Goal: Task Accomplishment & Management: Manage account settings

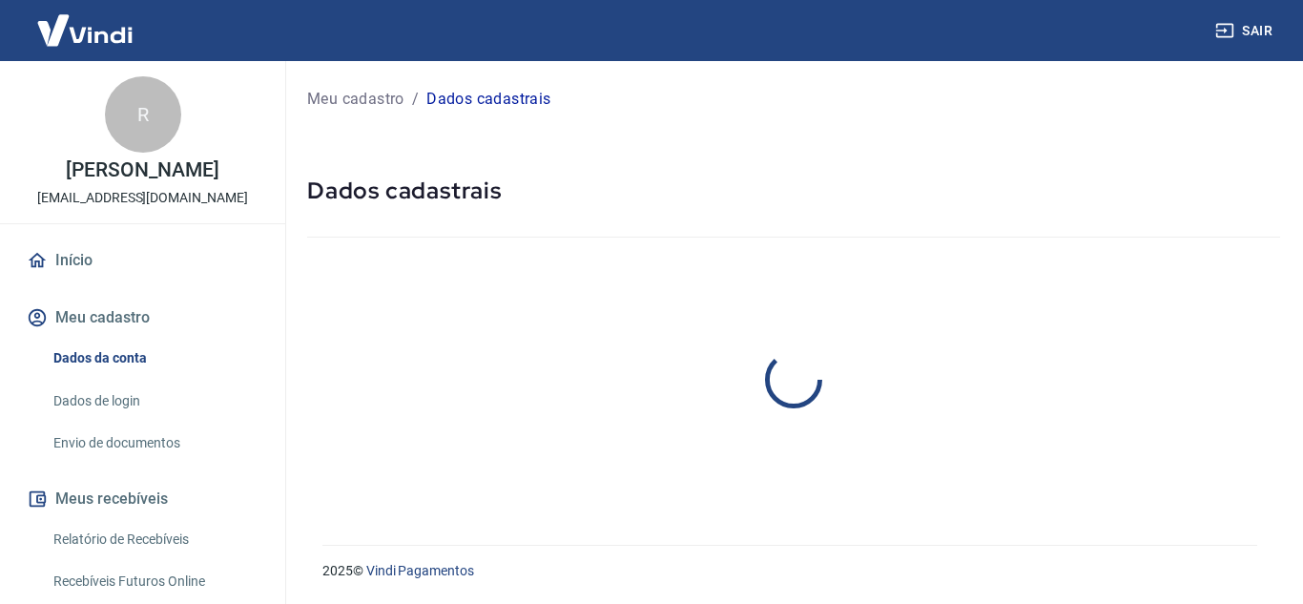
select select "SP"
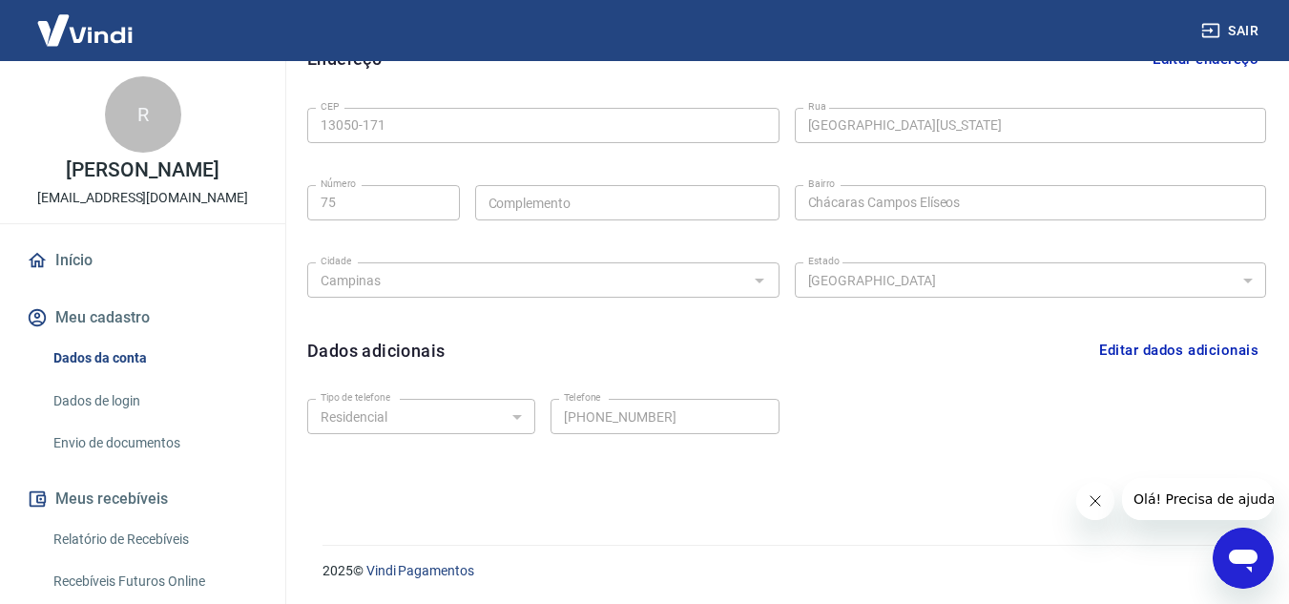
scroll to position [177, 0]
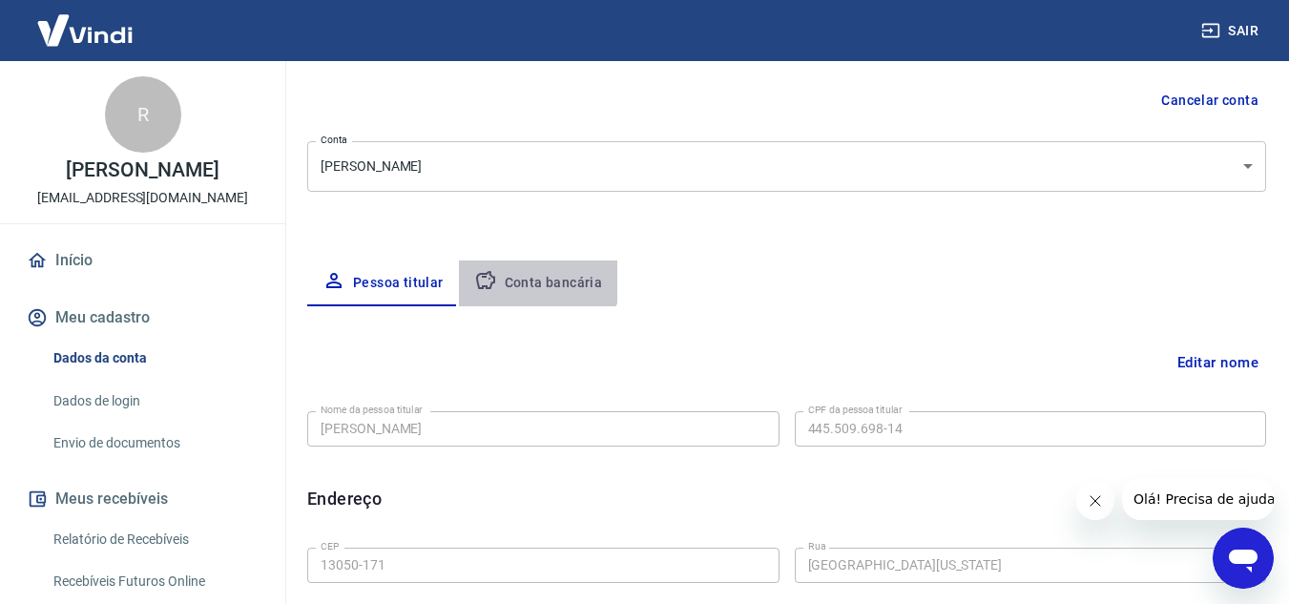
click at [520, 273] on button "Conta bancária" at bounding box center [538, 283] width 159 height 46
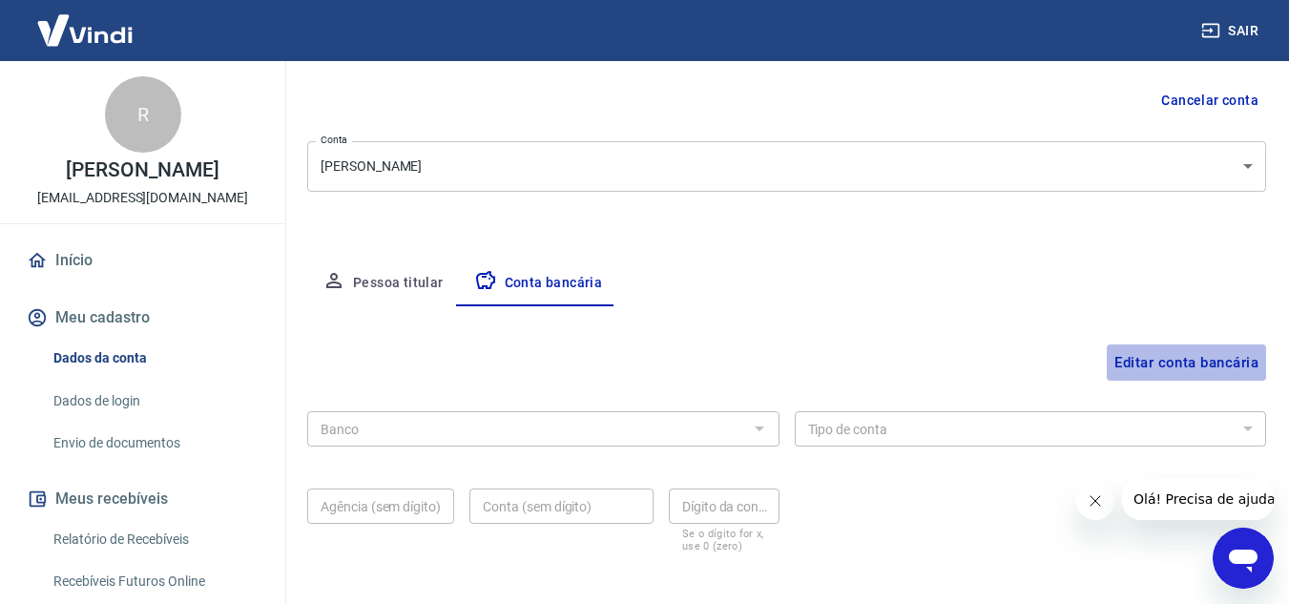
click at [1166, 355] on button "Editar conta bancária" at bounding box center [1186, 362] width 159 height 36
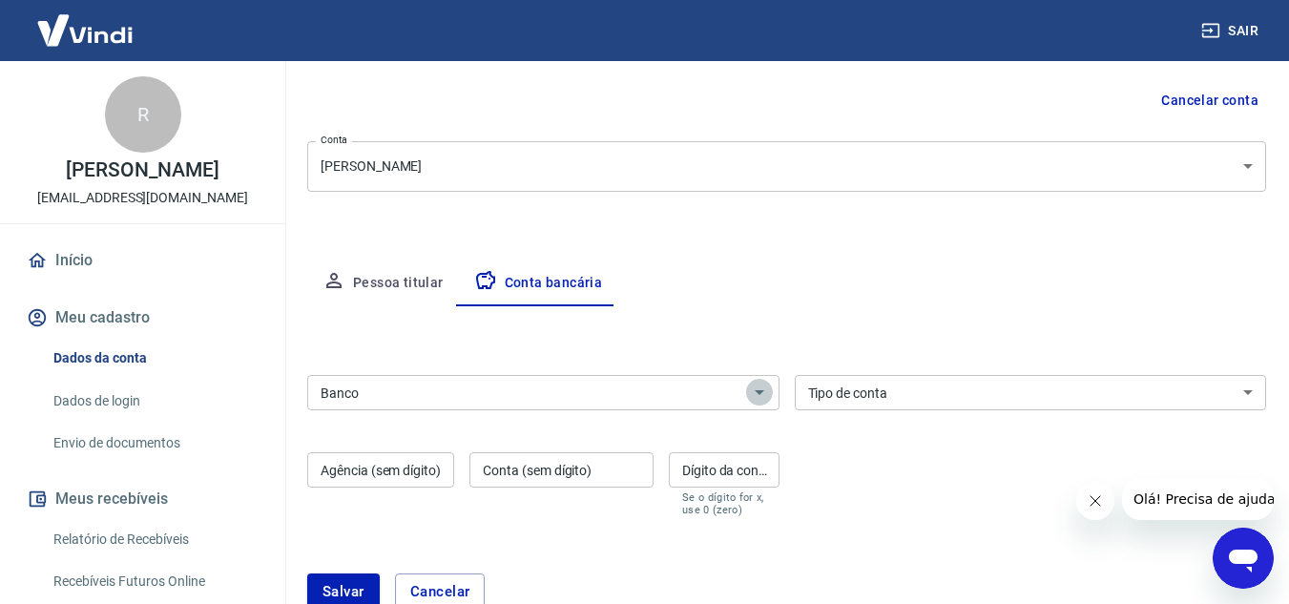
click at [759, 393] on icon "Abrir" at bounding box center [760, 392] width 10 height 5
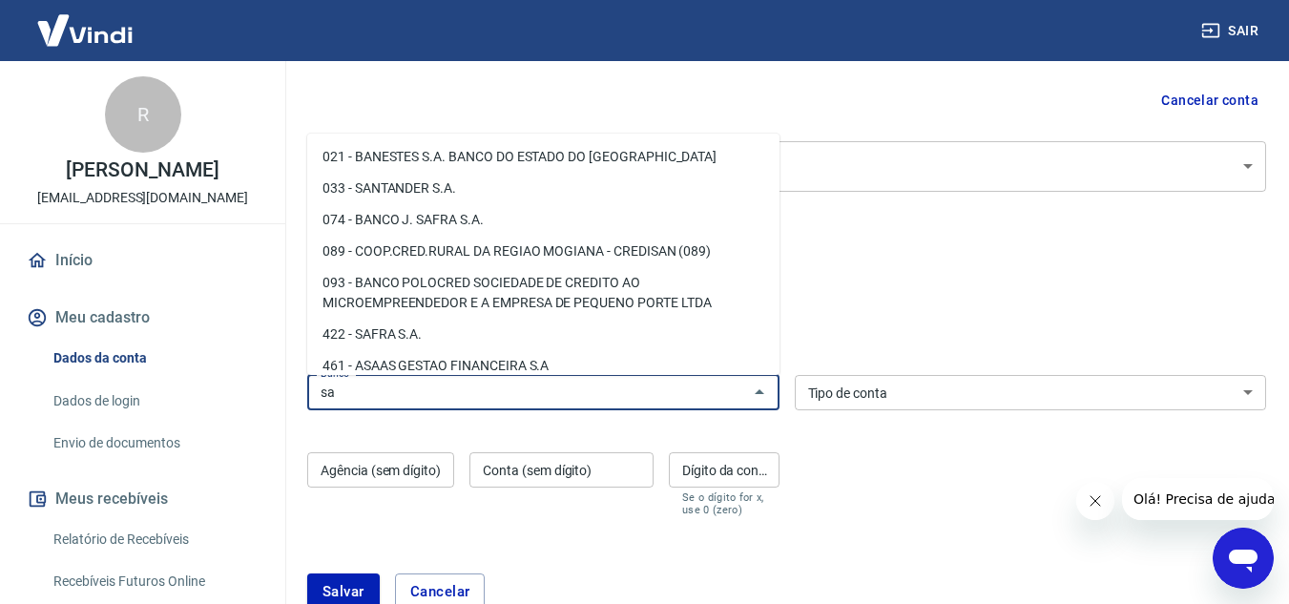
click at [525, 178] on li "033 - SANTANDER S.A." at bounding box center [543, 188] width 472 height 31
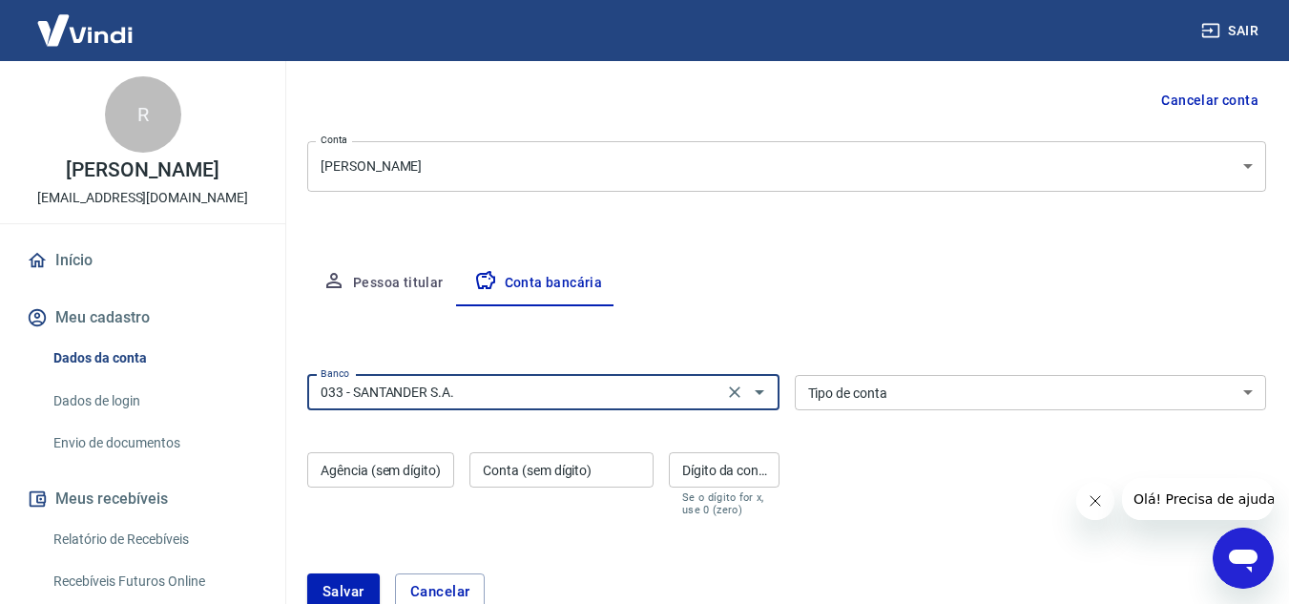
type input "033 - SANTANDER S.A."
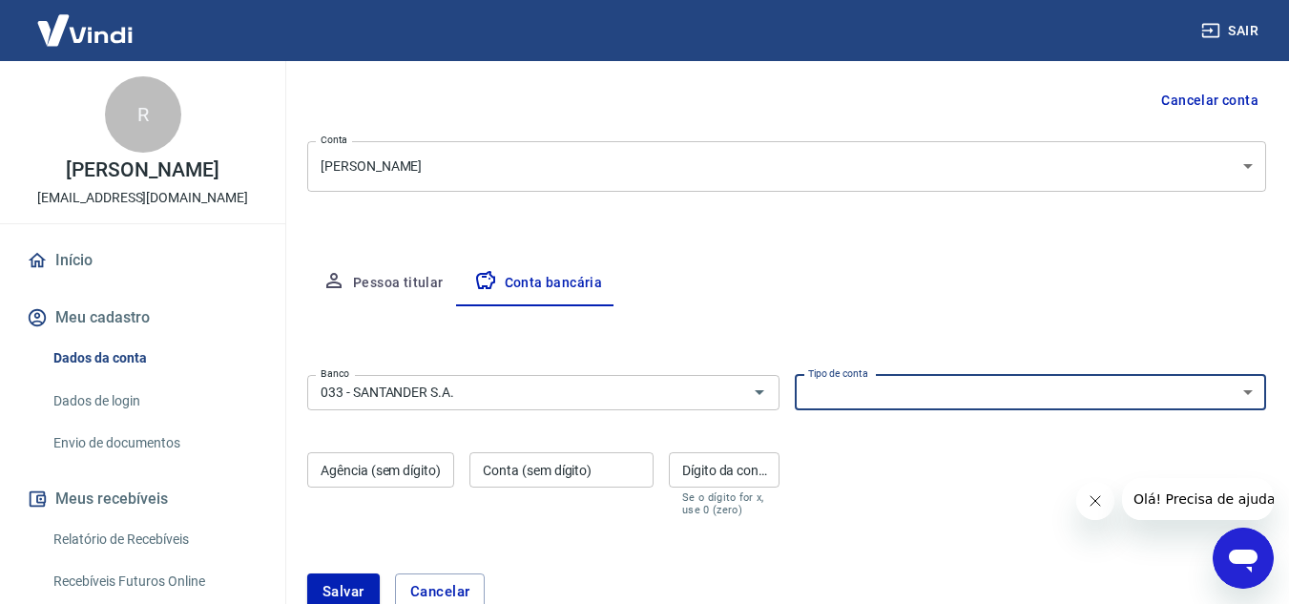
click at [891, 387] on select "Conta Corrente Conta Poupança" at bounding box center [1031, 392] width 472 height 35
select select "1"
click at [795, 375] on select "Conta Corrente Conta Poupança" at bounding box center [1031, 392] width 472 height 35
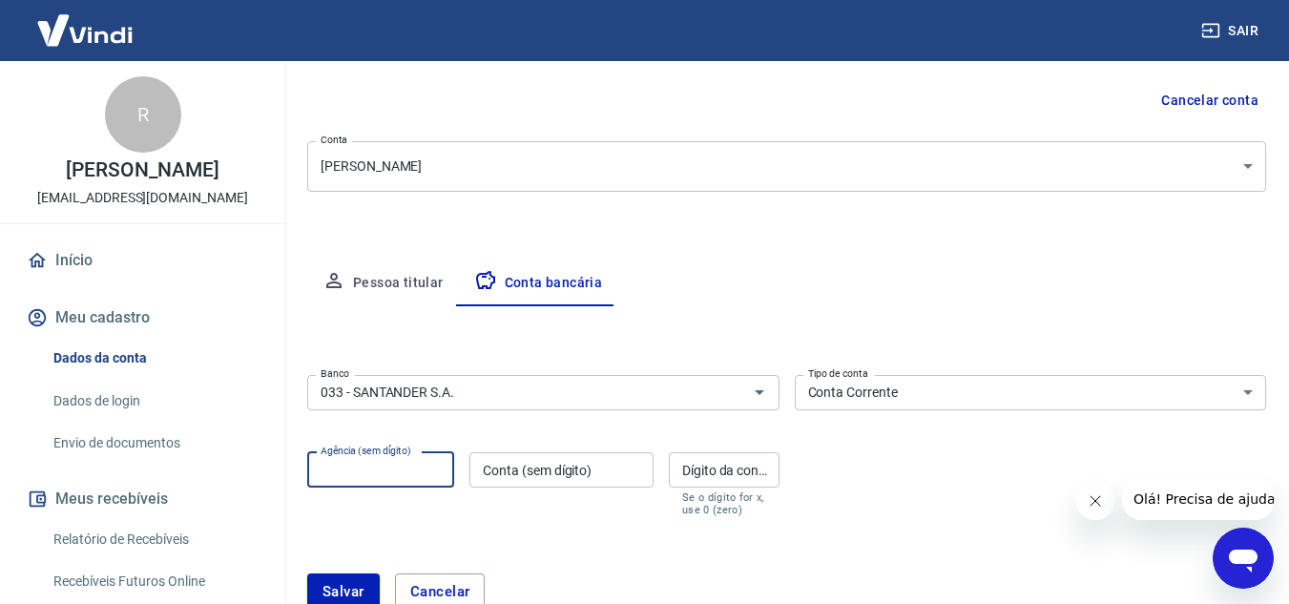
click at [367, 471] on input "Agência (sem dígito)" at bounding box center [380, 469] width 147 height 35
type input "0010"
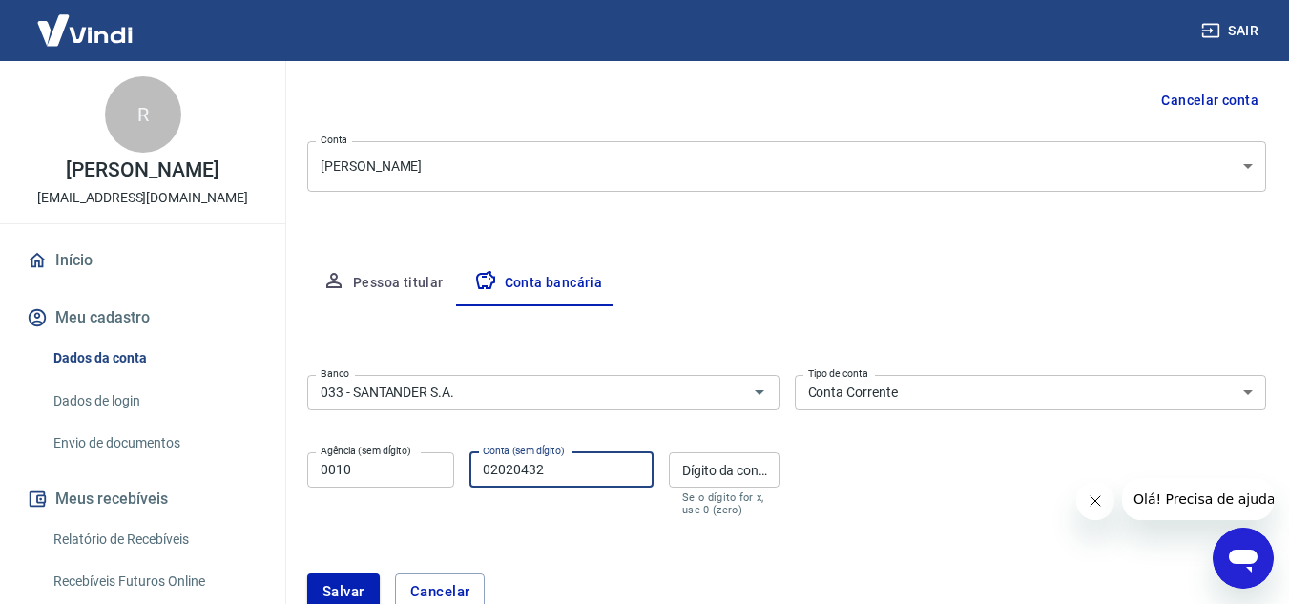
type input "02020432"
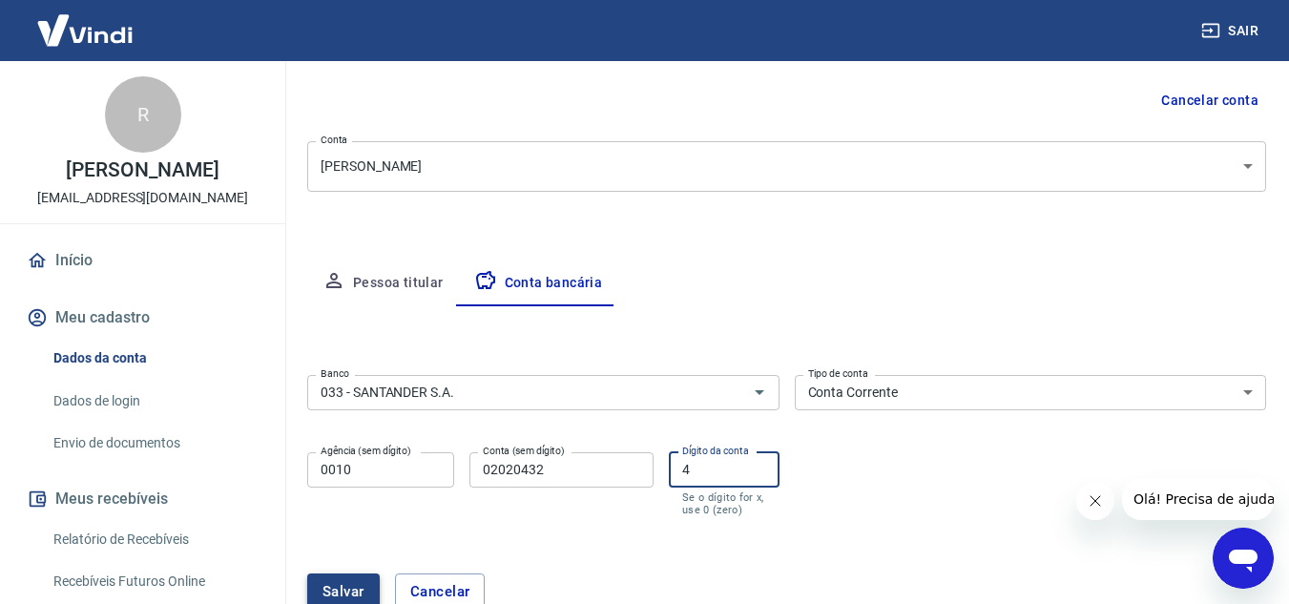
type input "4"
click at [340, 583] on button "Salvar" at bounding box center [343, 591] width 73 height 36
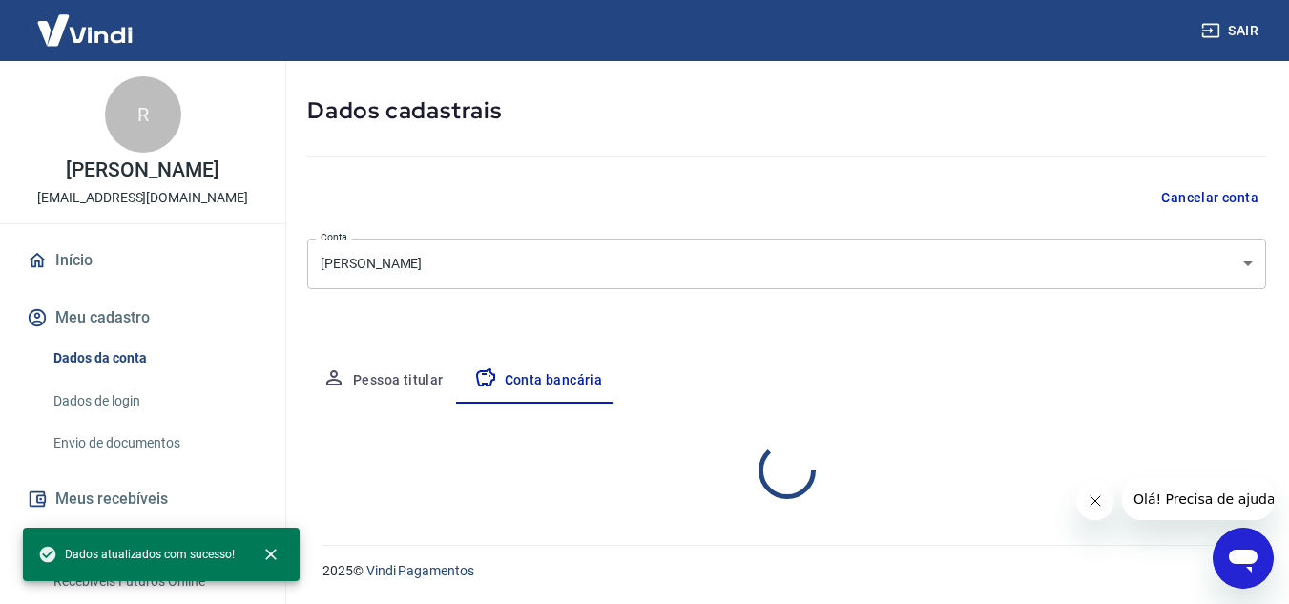
select select "1"
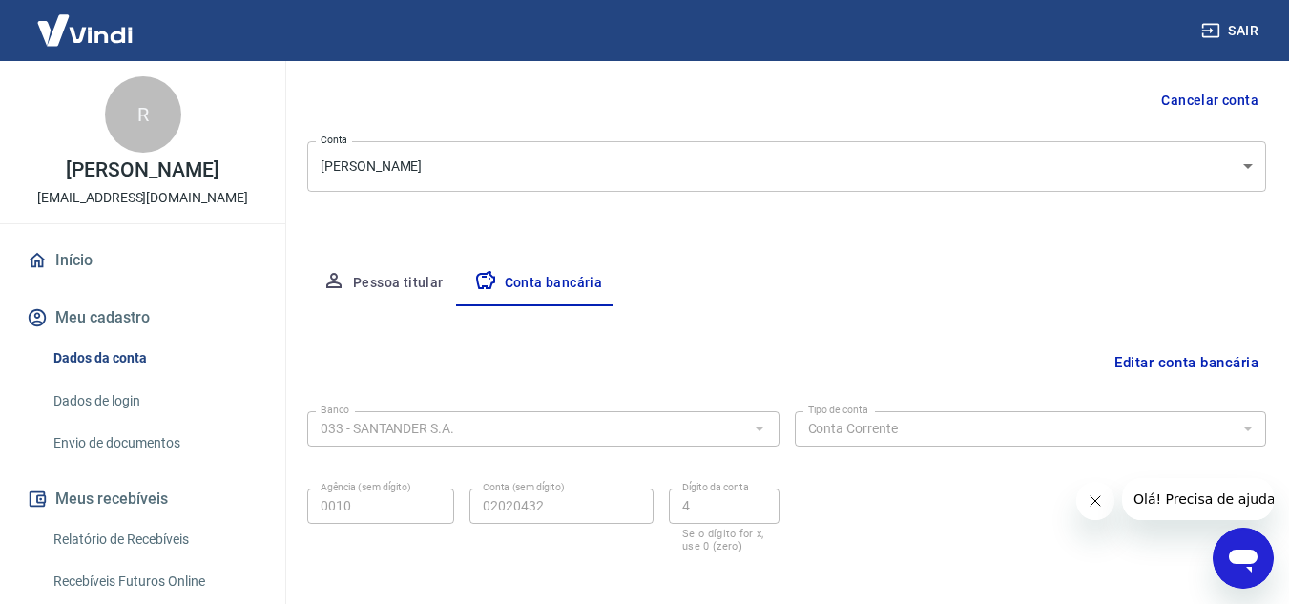
scroll to position [265, 0]
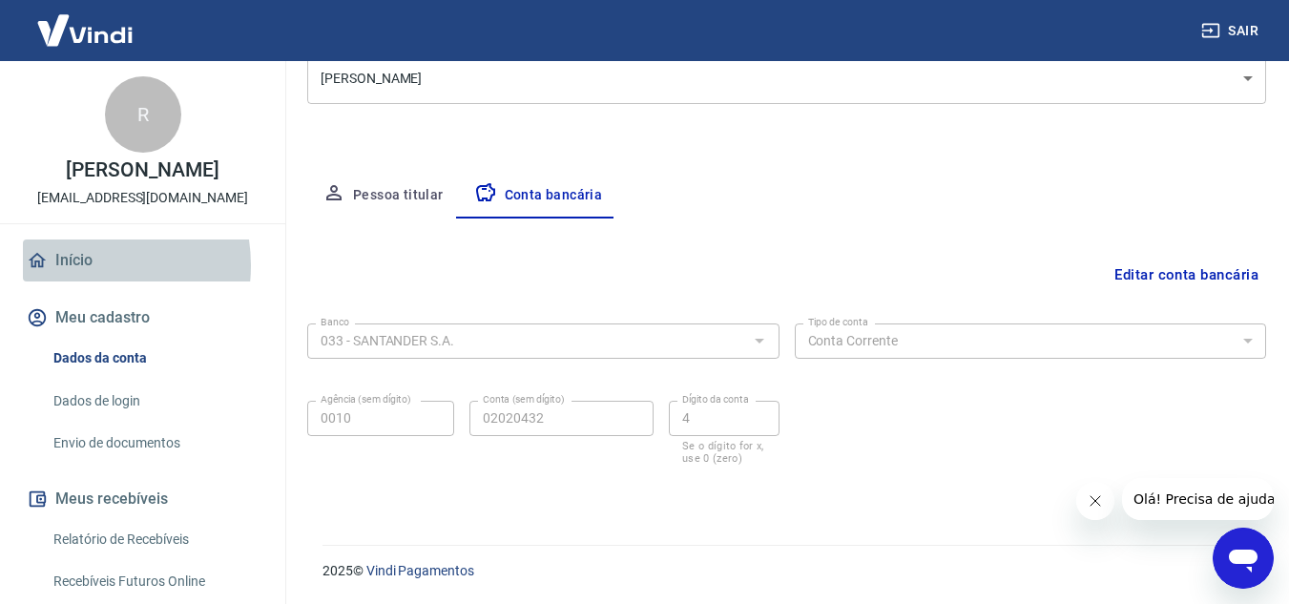
click at [77, 265] on link "Início" at bounding box center [142, 260] width 239 height 42
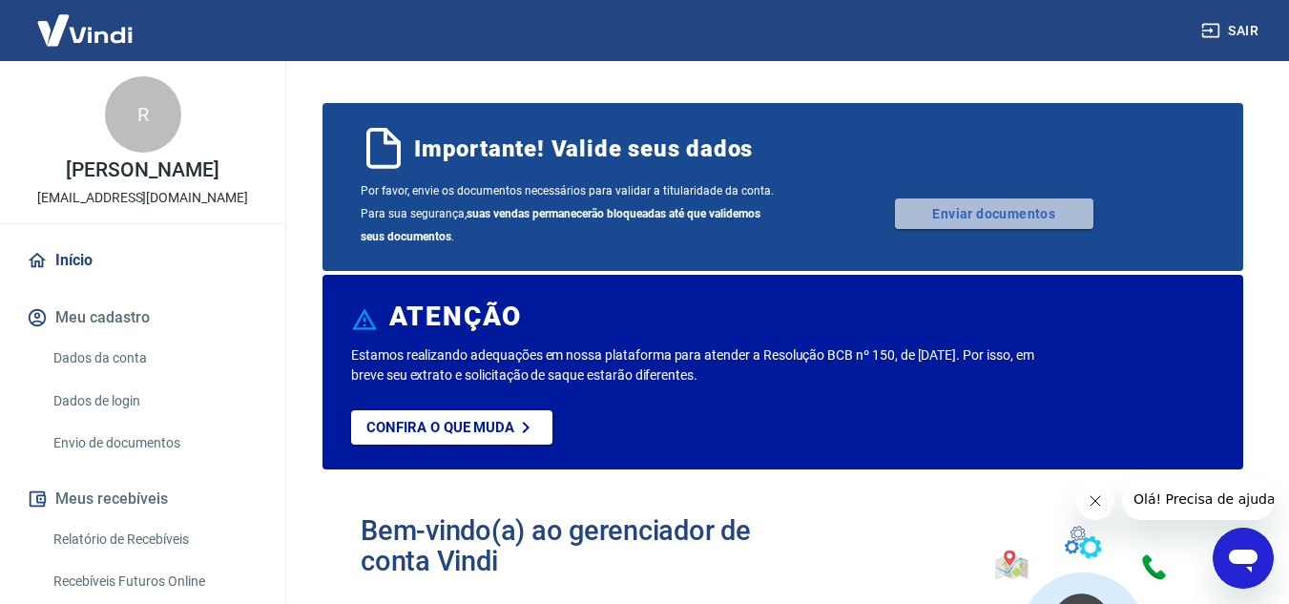
click at [962, 206] on link "Enviar documentos" at bounding box center [994, 213] width 198 height 31
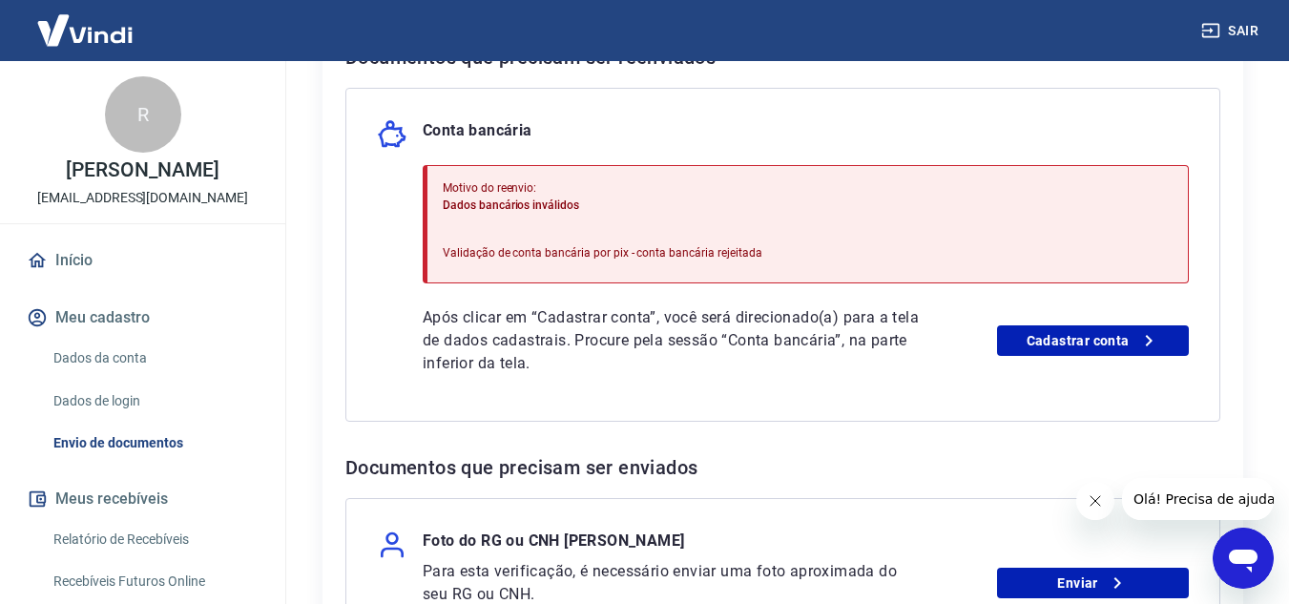
scroll to position [453, 0]
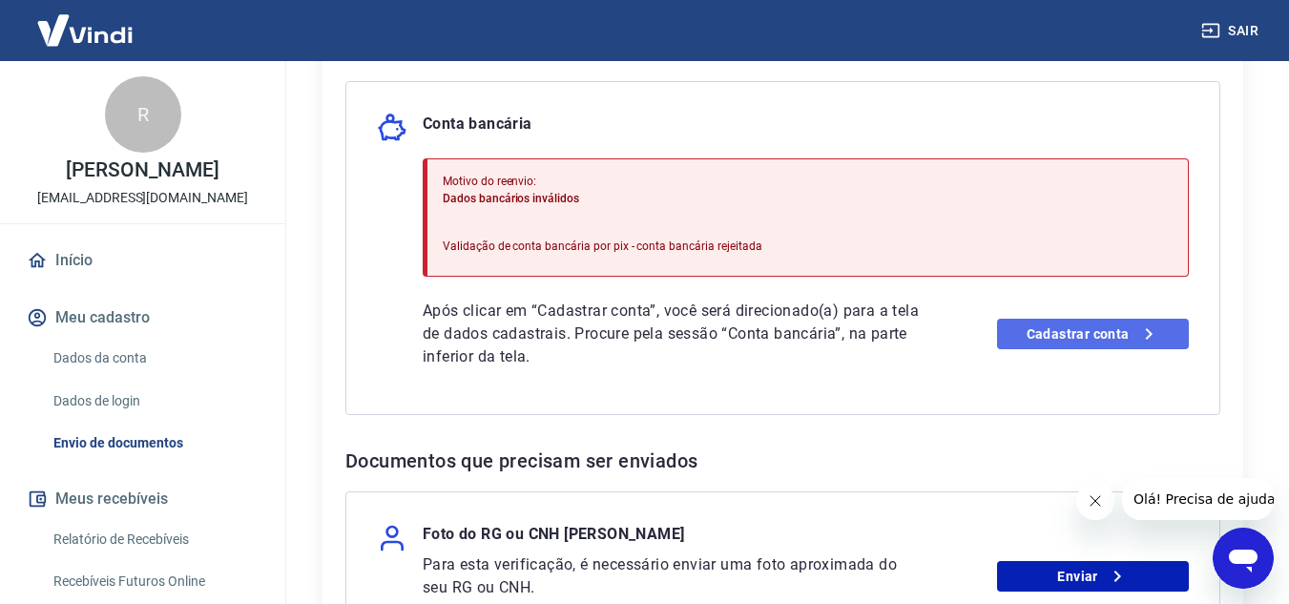
click at [1064, 340] on link "Cadastrar conta" at bounding box center [1093, 334] width 192 height 31
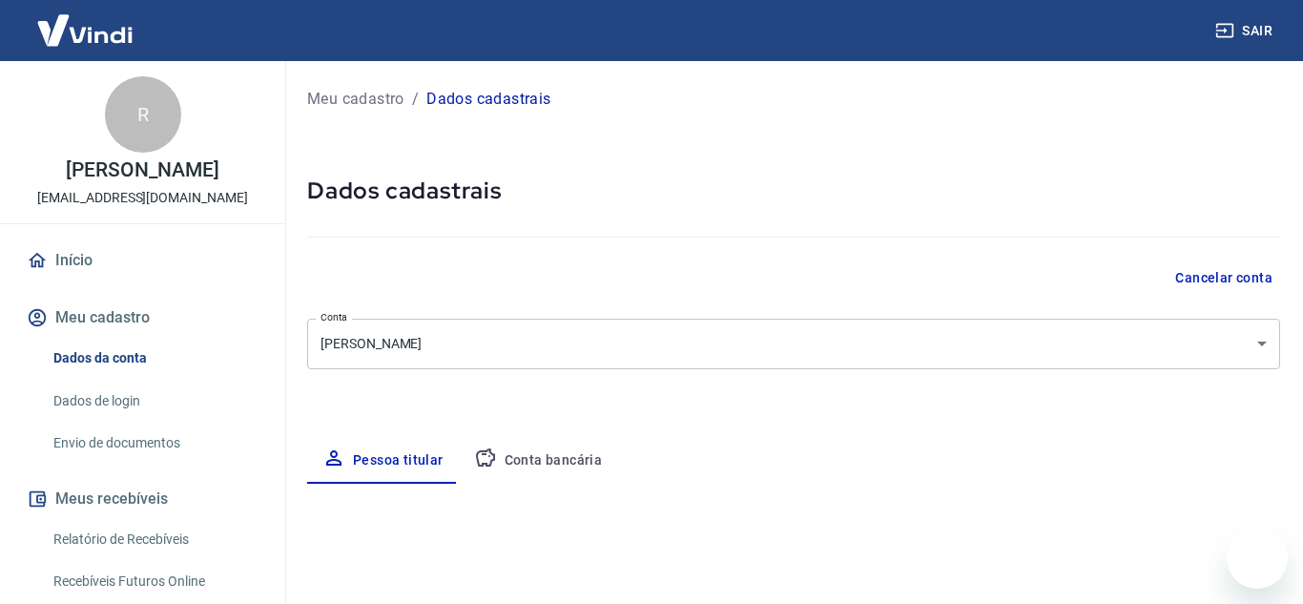
type input "[PHONE_NUMBER]"
select select "SP"
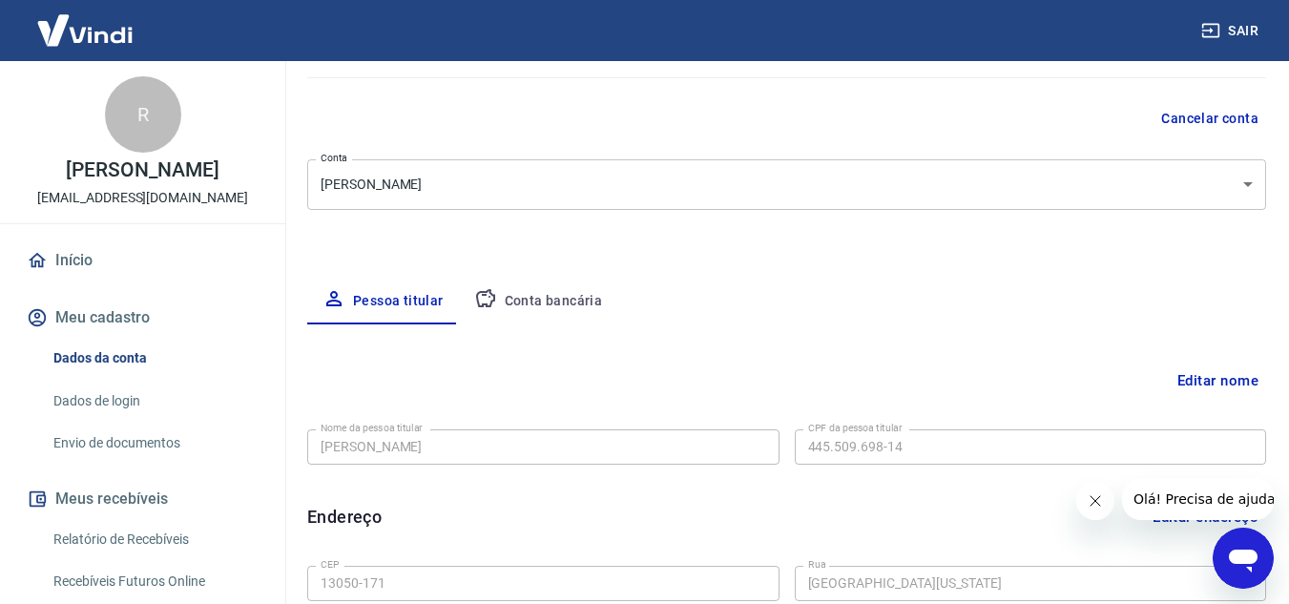
scroll to position [166, 0]
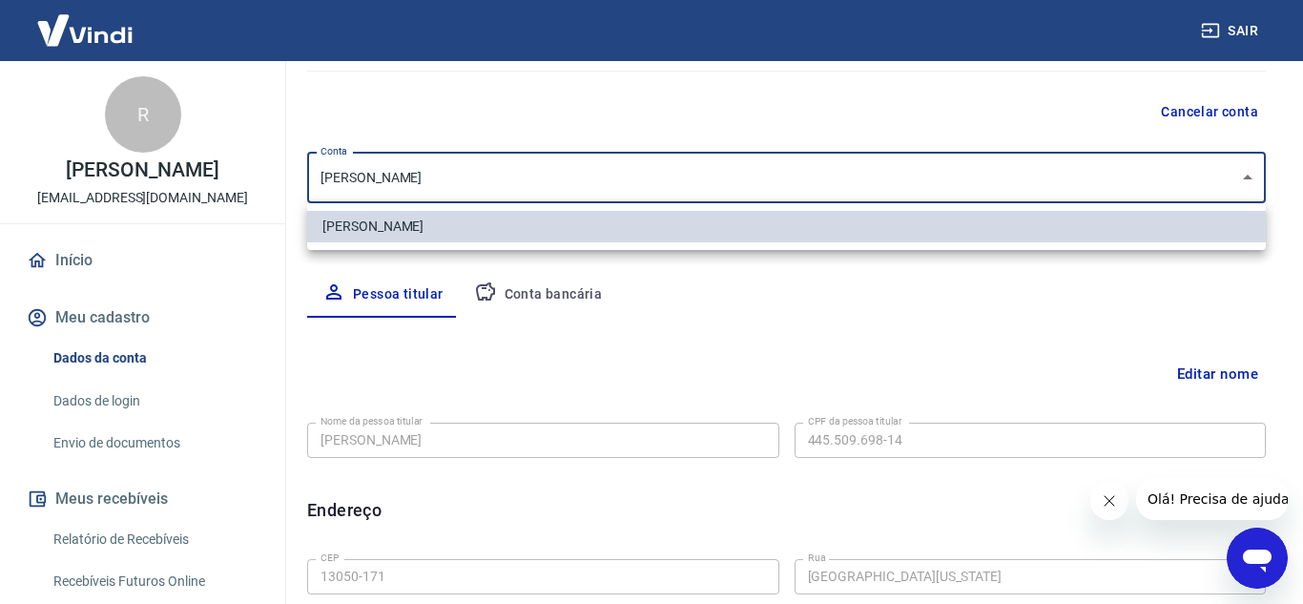
click at [839, 164] on body "Sair R Rebeca Aragão rj.store.a@gmail.com Início Meu cadastro Dados da conta Da…" at bounding box center [651, 136] width 1303 height 604
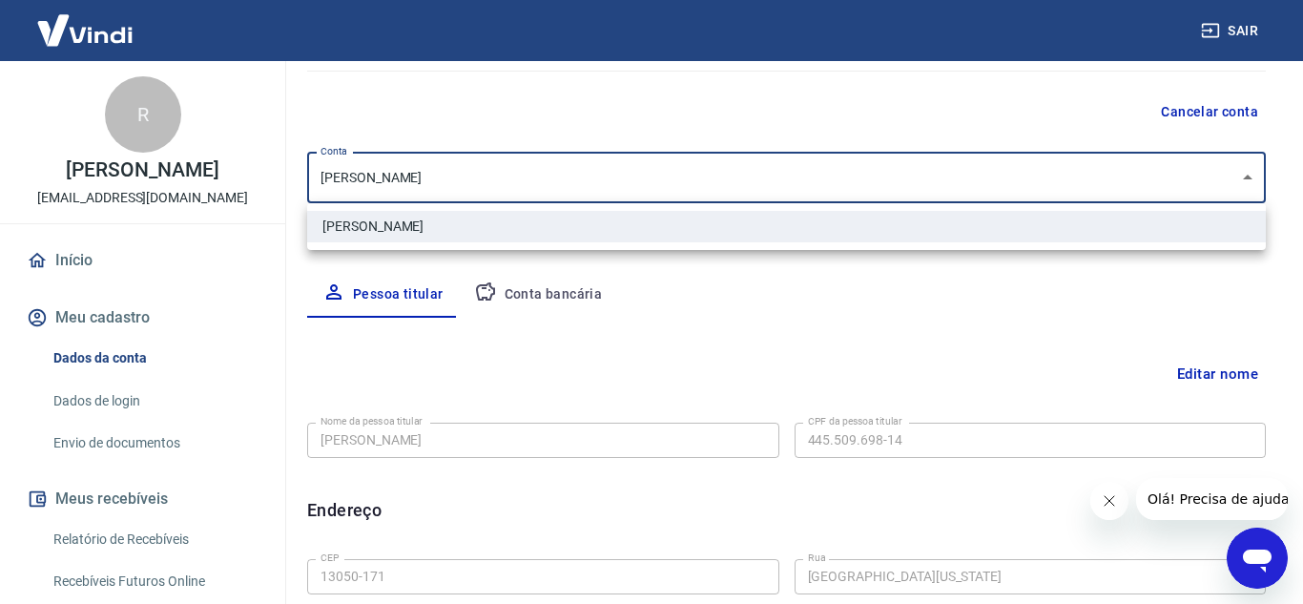
click at [839, 164] on div at bounding box center [651, 302] width 1303 height 604
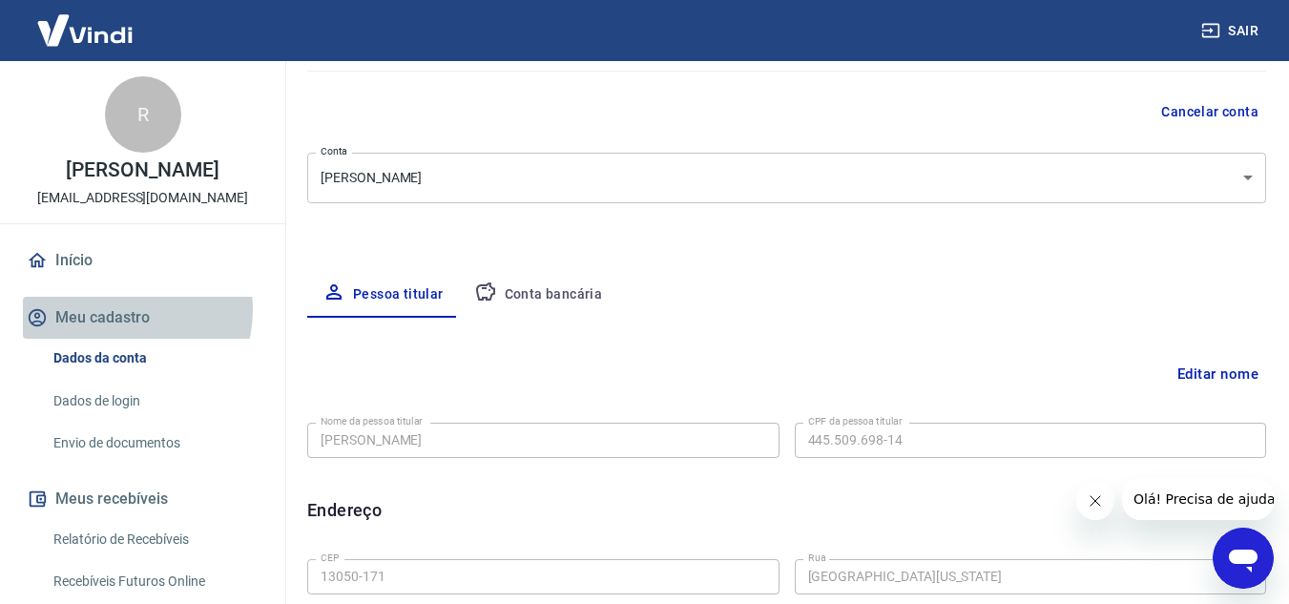
click at [124, 310] on button "Meu cadastro" at bounding box center [142, 318] width 239 height 42
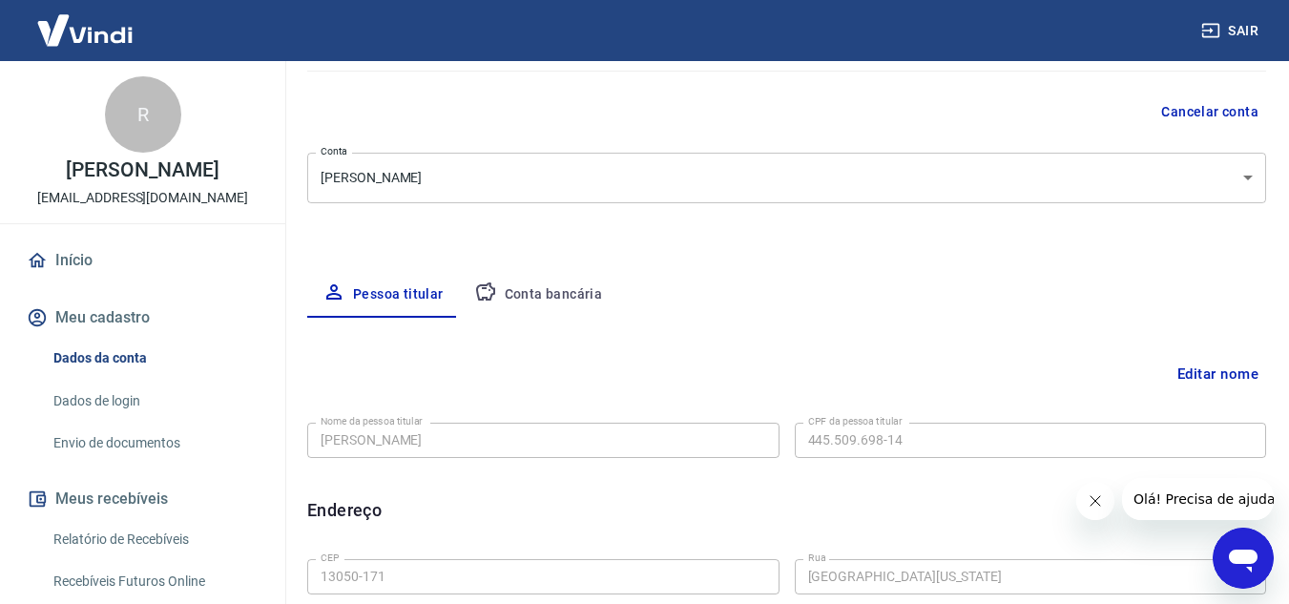
click at [1217, 368] on button "Editar nome" at bounding box center [1218, 374] width 96 height 36
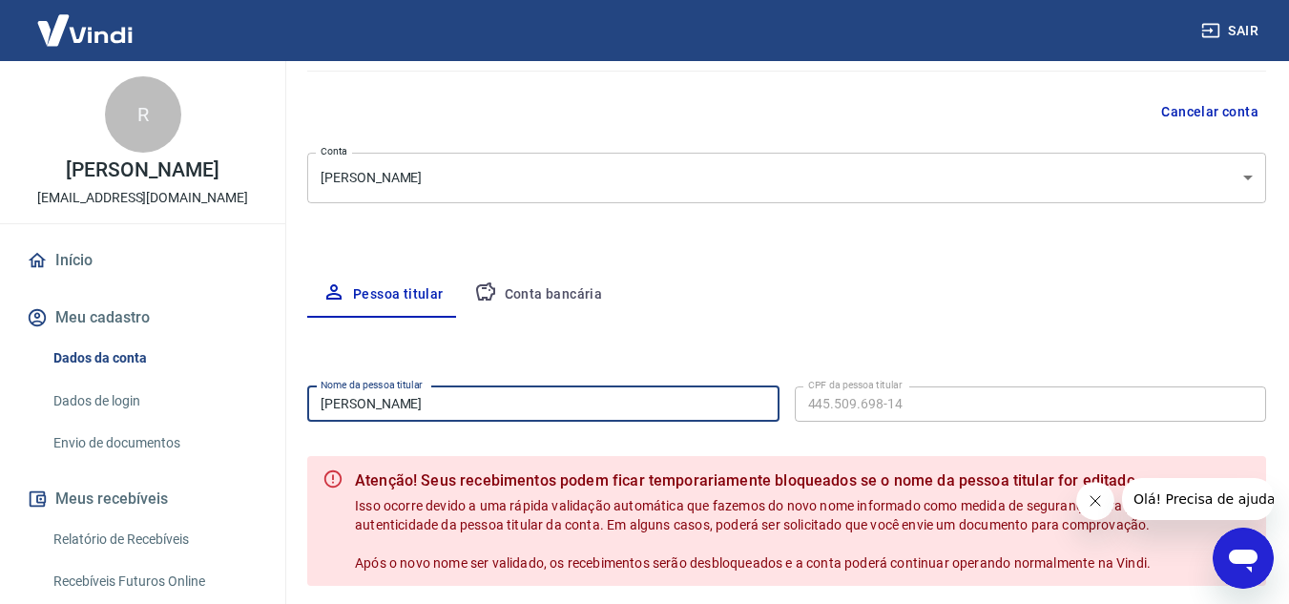
click at [537, 405] on input "Rebeca Aragão" at bounding box center [543, 403] width 472 height 35
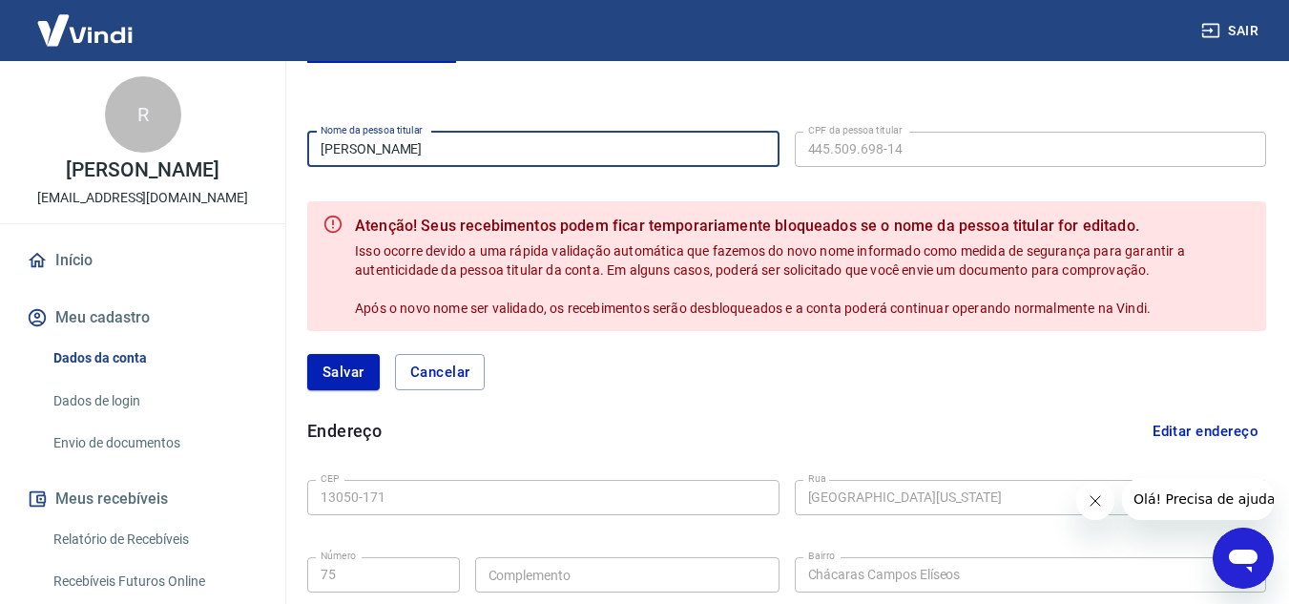
scroll to position [423, 0]
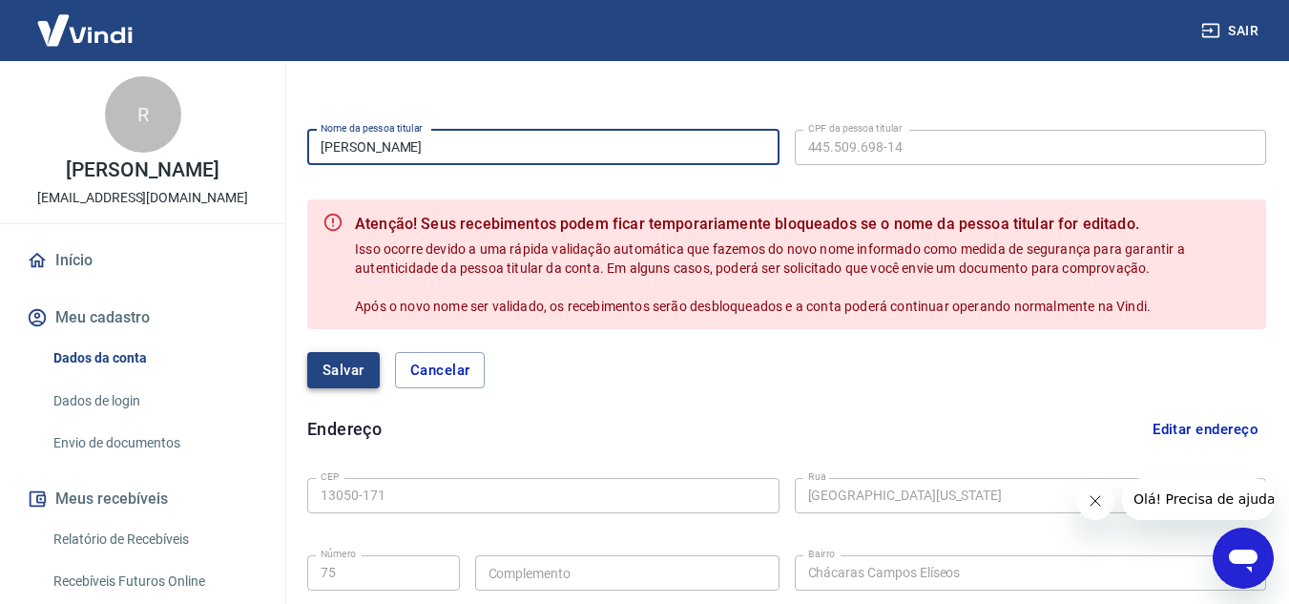
type input "Rebeca Aragão Santos"
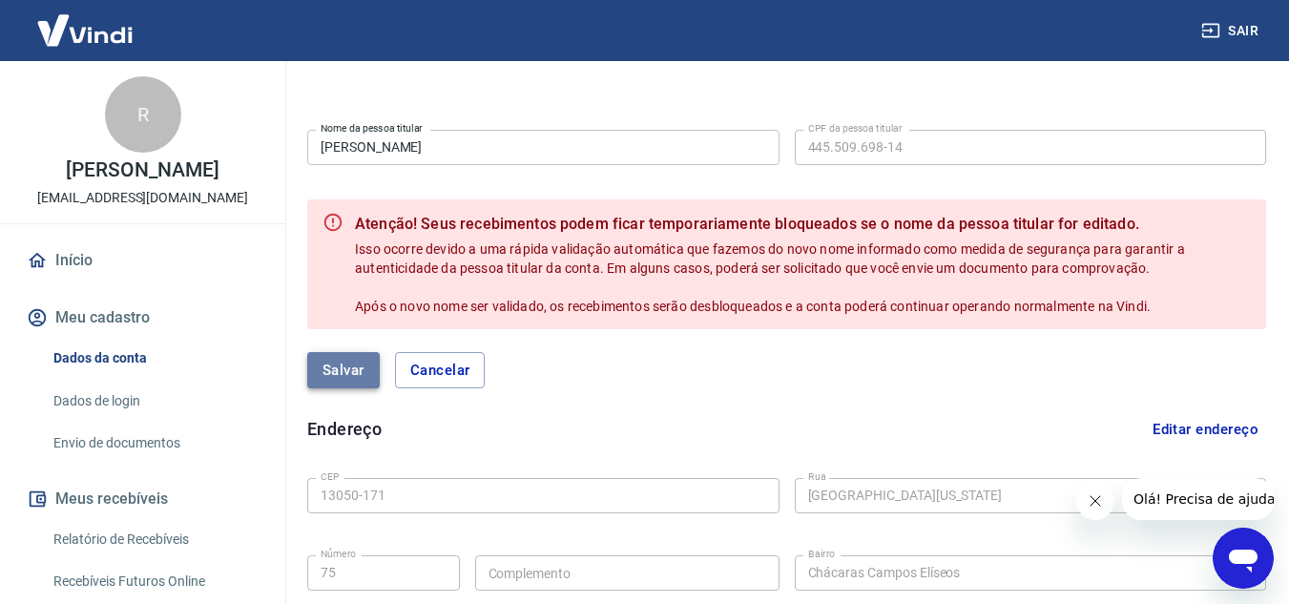
click at [334, 373] on button "Salvar" at bounding box center [343, 370] width 73 height 36
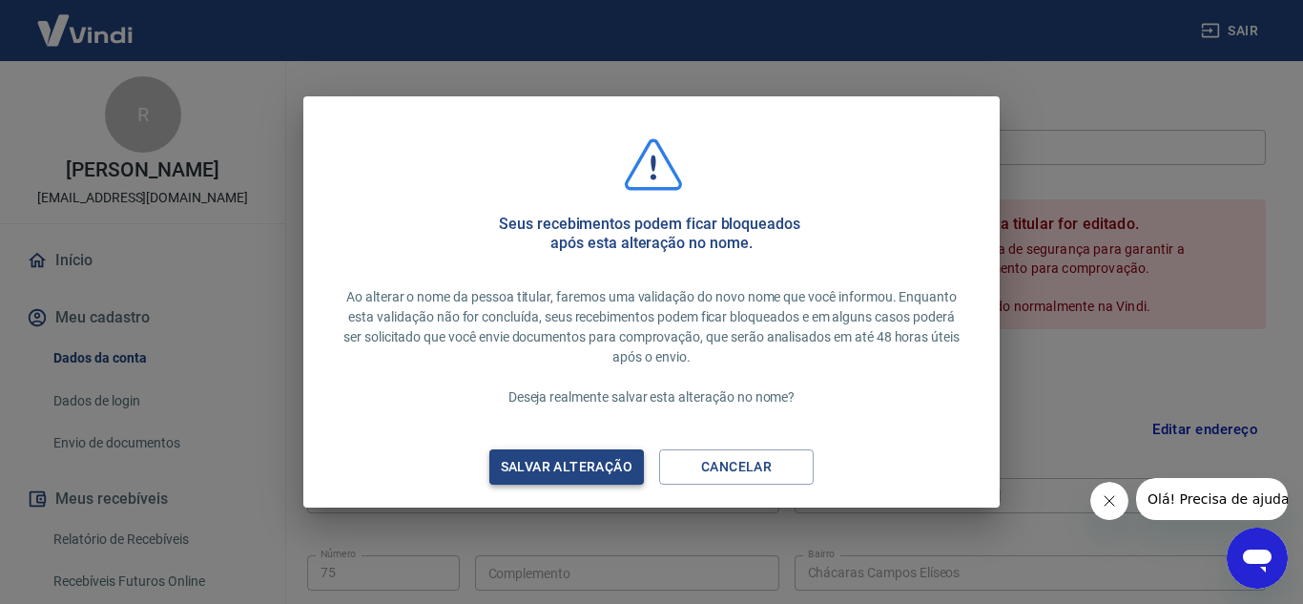
click at [592, 465] on div "Salvar alteração" at bounding box center [566, 467] width 177 height 24
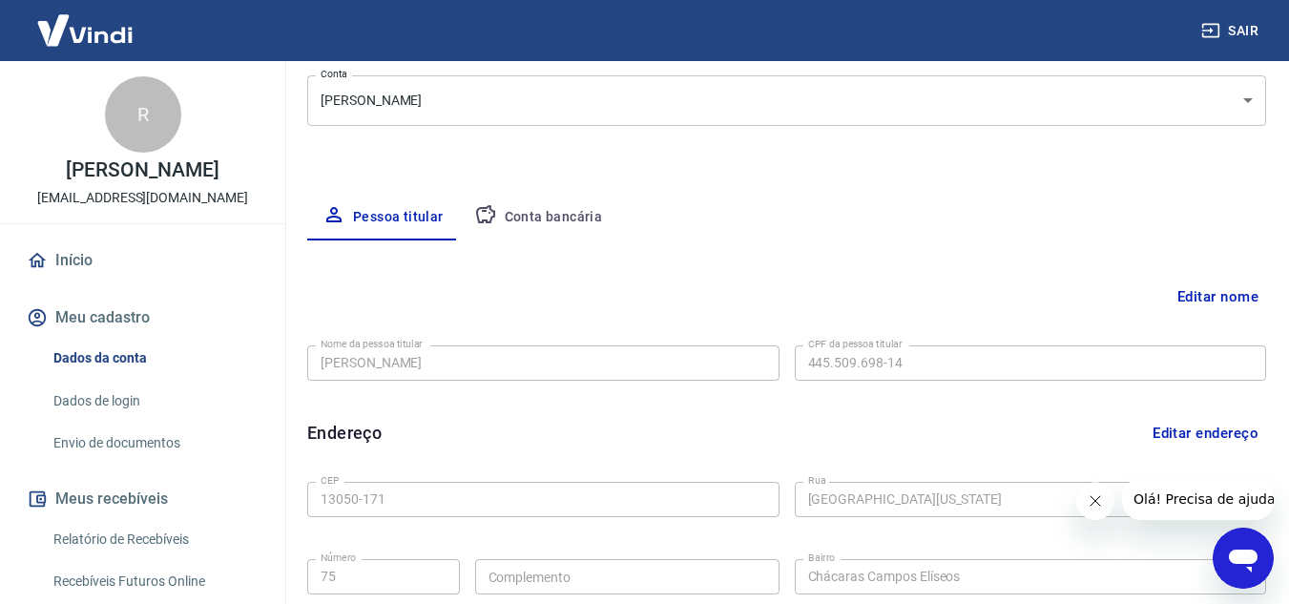
scroll to position [220, 0]
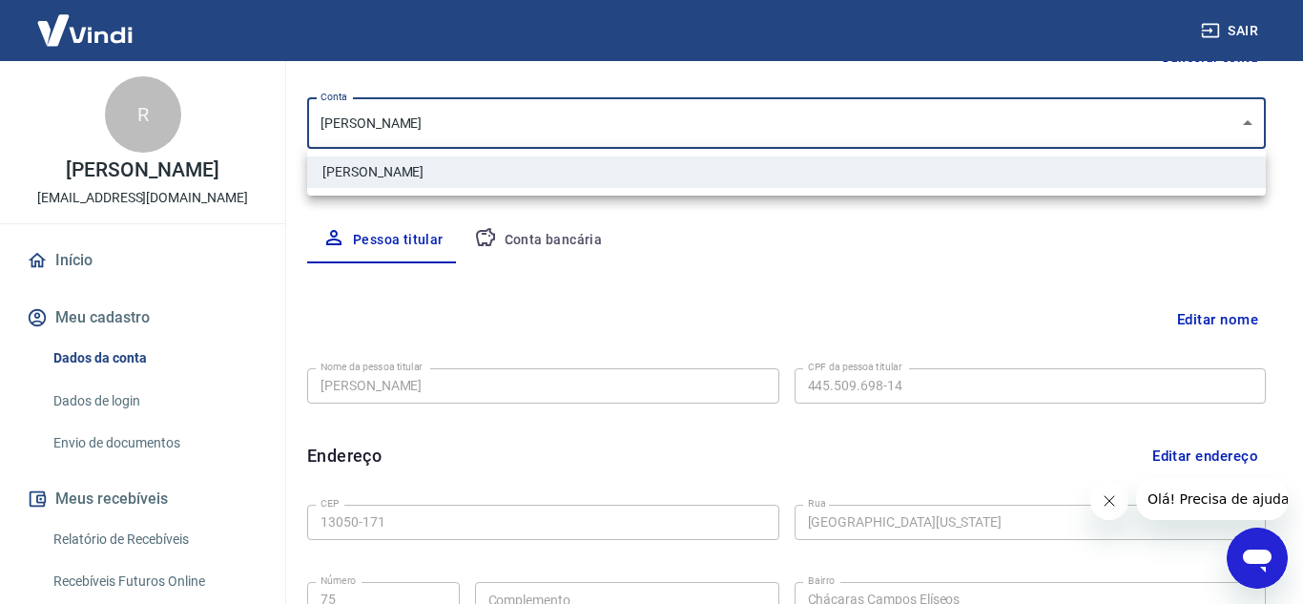
click at [579, 124] on body "Sair R Rebeca Aragão rj.store.a@gmail.com Início Meu cadastro Dados da conta Da…" at bounding box center [651, 82] width 1303 height 604
click at [579, 124] on div at bounding box center [651, 302] width 1303 height 604
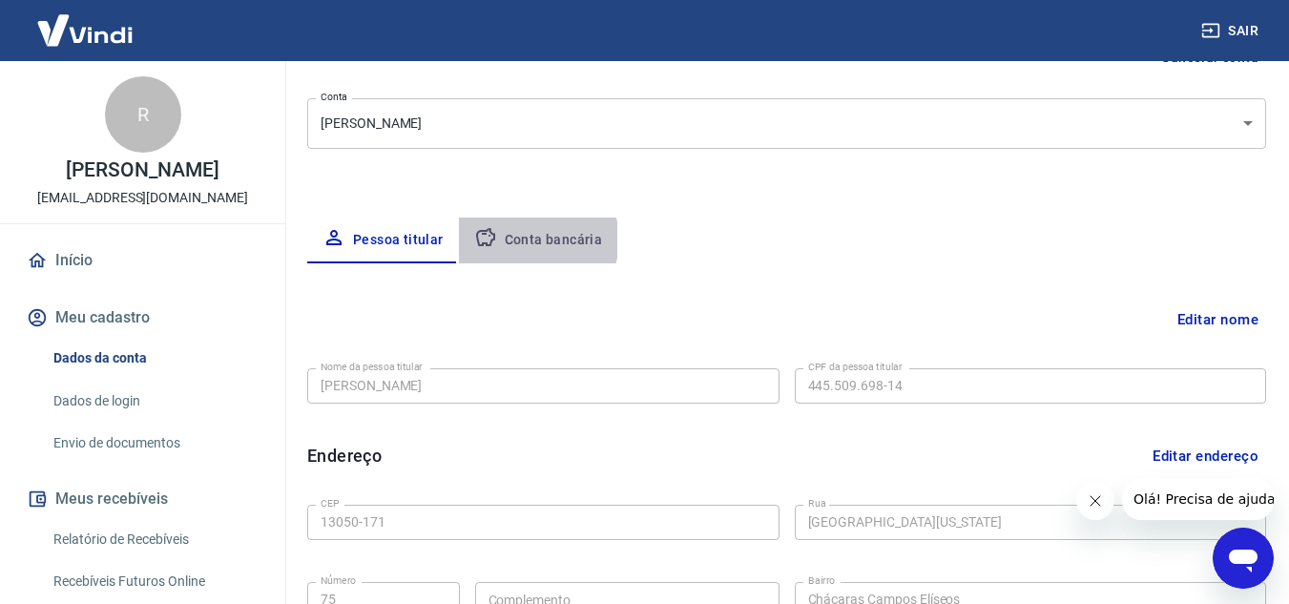
click at [532, 240] on button "Conta bancária" at bounding box center [538, 241] width 159 height 46
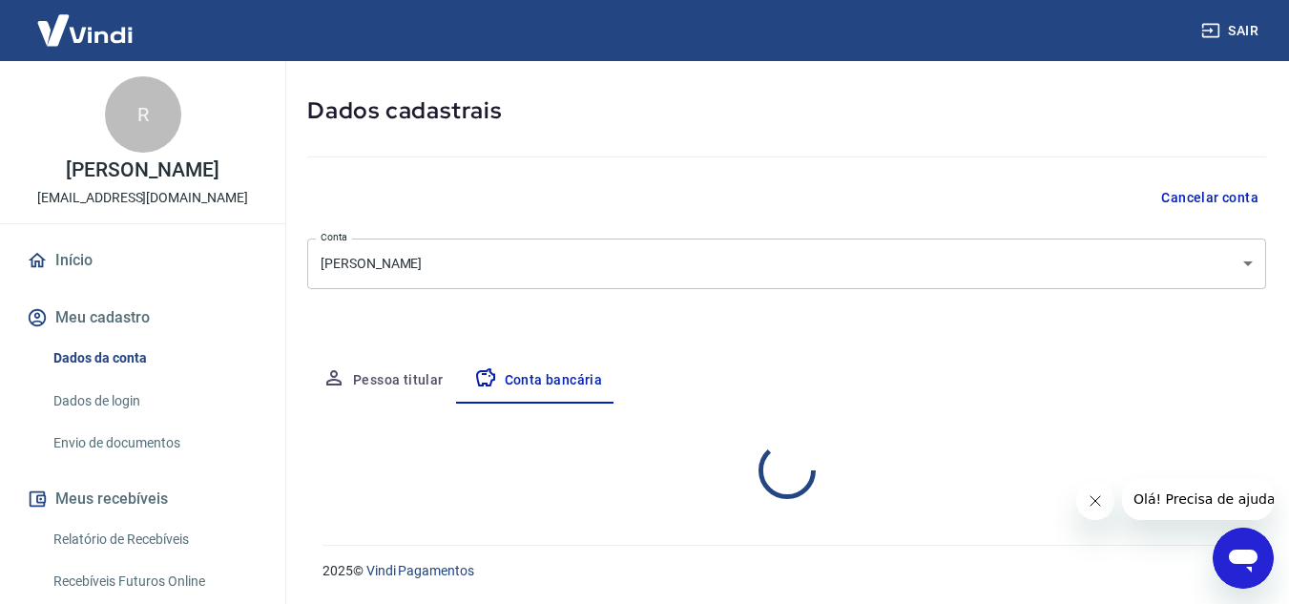
select select "1"
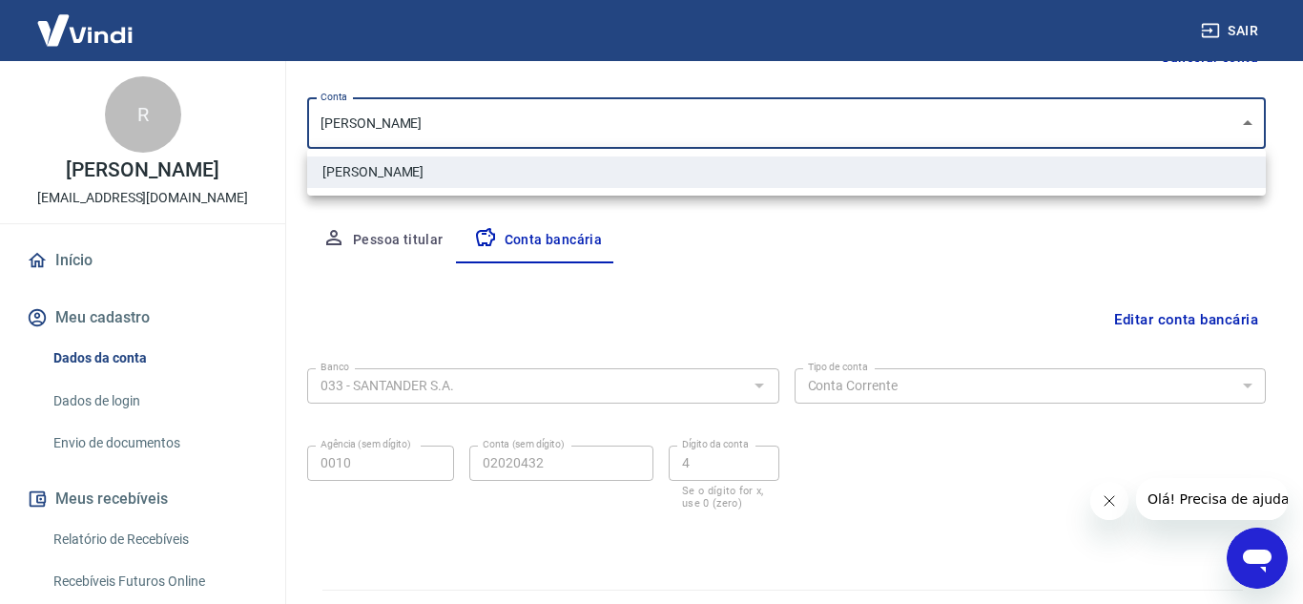
click at [1209, 134] on body "Sair R Rebeca Aragão rj.store.a@gmail.com Início Meu cadastro Dados da conta Da…" at bounding box center [651, 82] width 1303 height 604
click at [1209, 134] on div at bounding box center [651, 302] width 1303 height 604
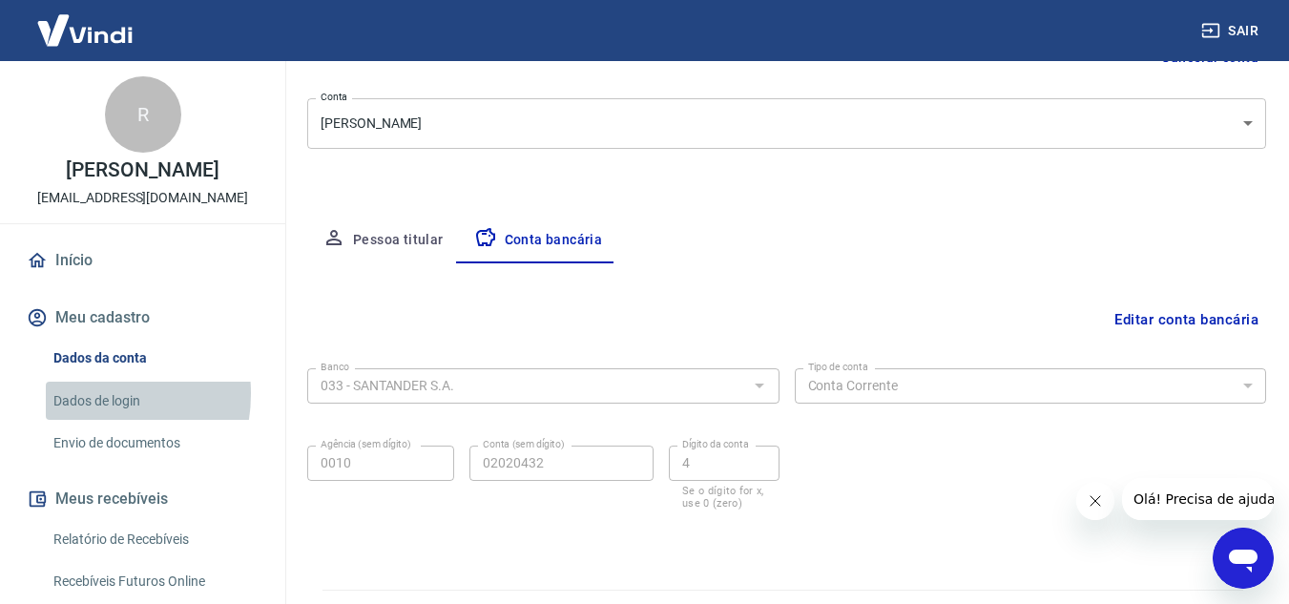
click at [84, 393] on link "Dados de login" at bounding box center [154, 401] width 217 height 39
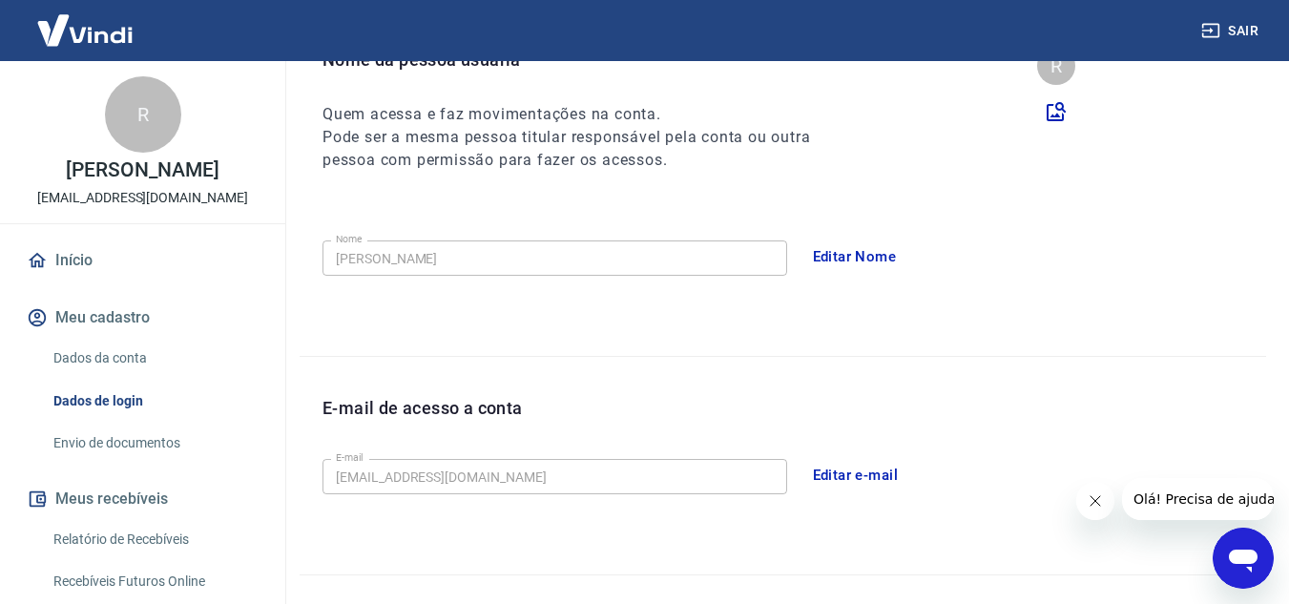
scroll to position [573, 0]
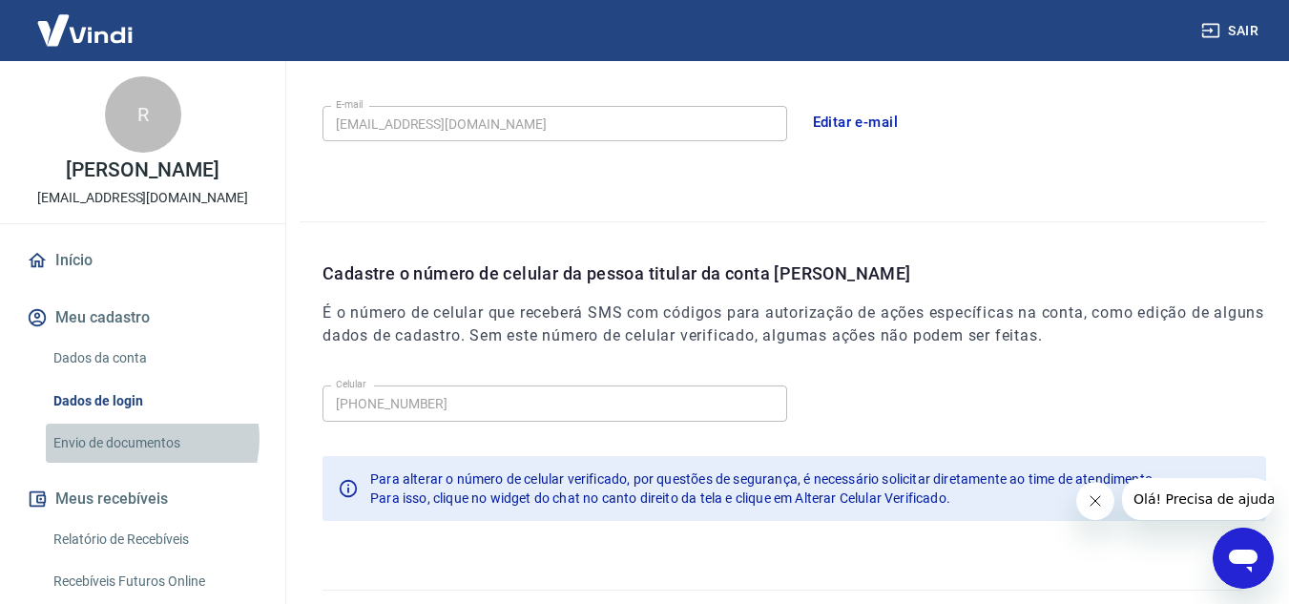
click at [151, 439] on link "Envio de documentos" at bounding box center [154, 443] width 217 height 39
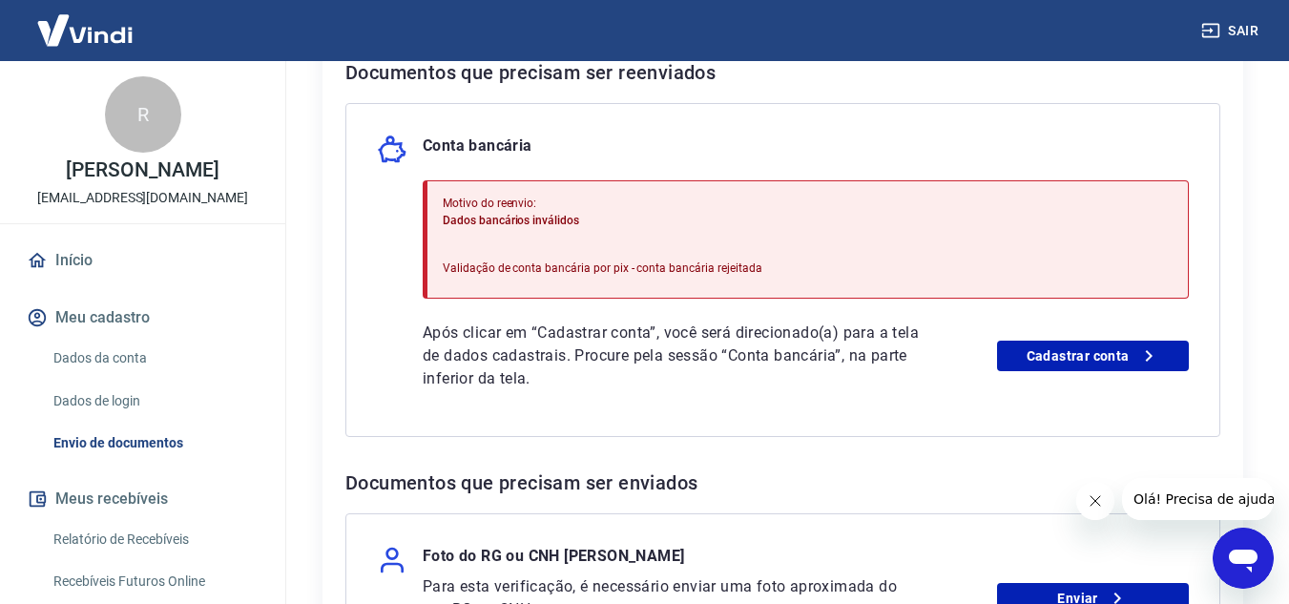
scroll to position [692, 0]
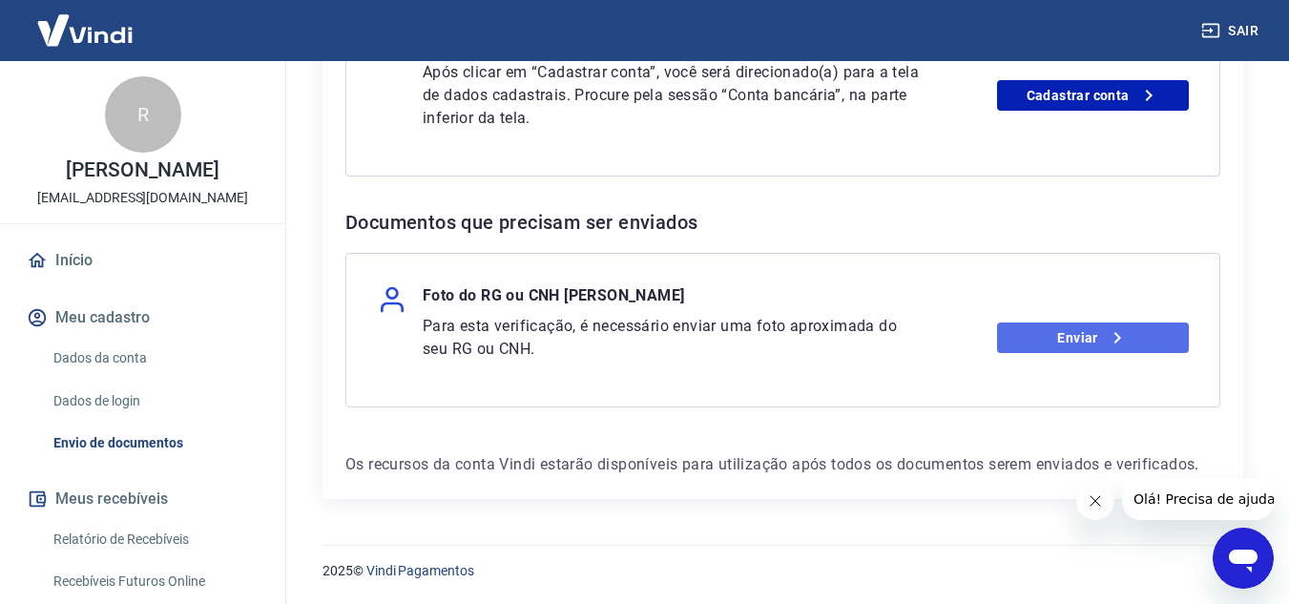
click at [1062, 335] on link "Enviar" at bounding box center [1093, 337] width 192 height 31
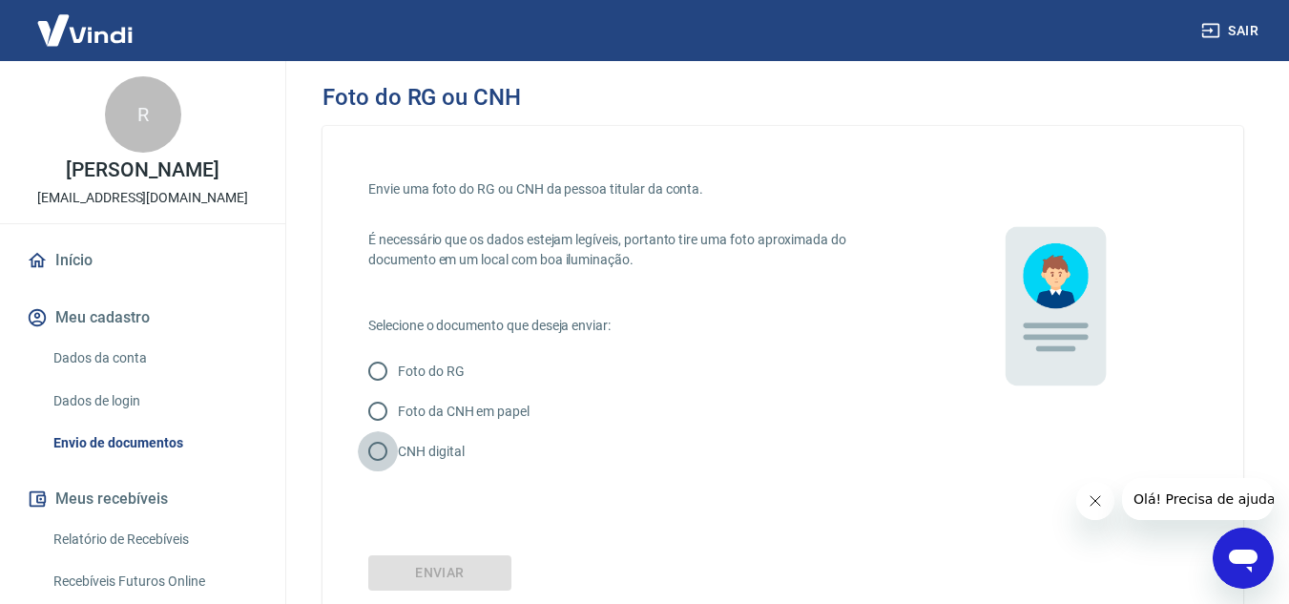
click at [375, 451] on input "CNH digital" at bounding box center [378, 451] width 40 height 40
radio input "true"
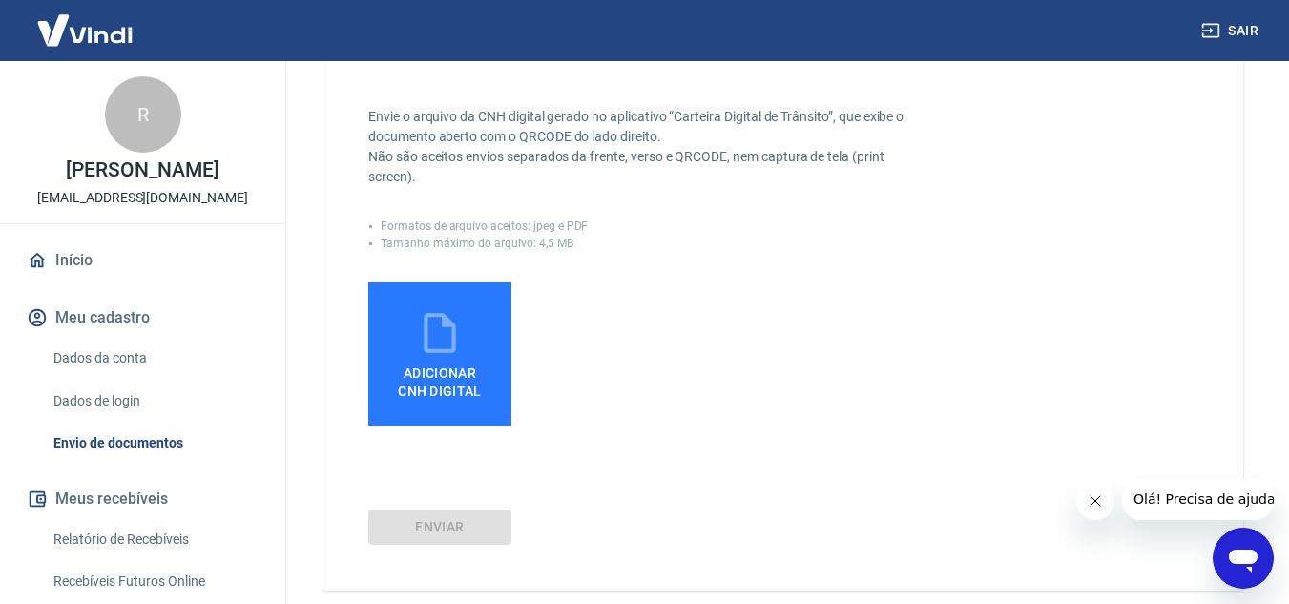
scroll to position [405, 0]
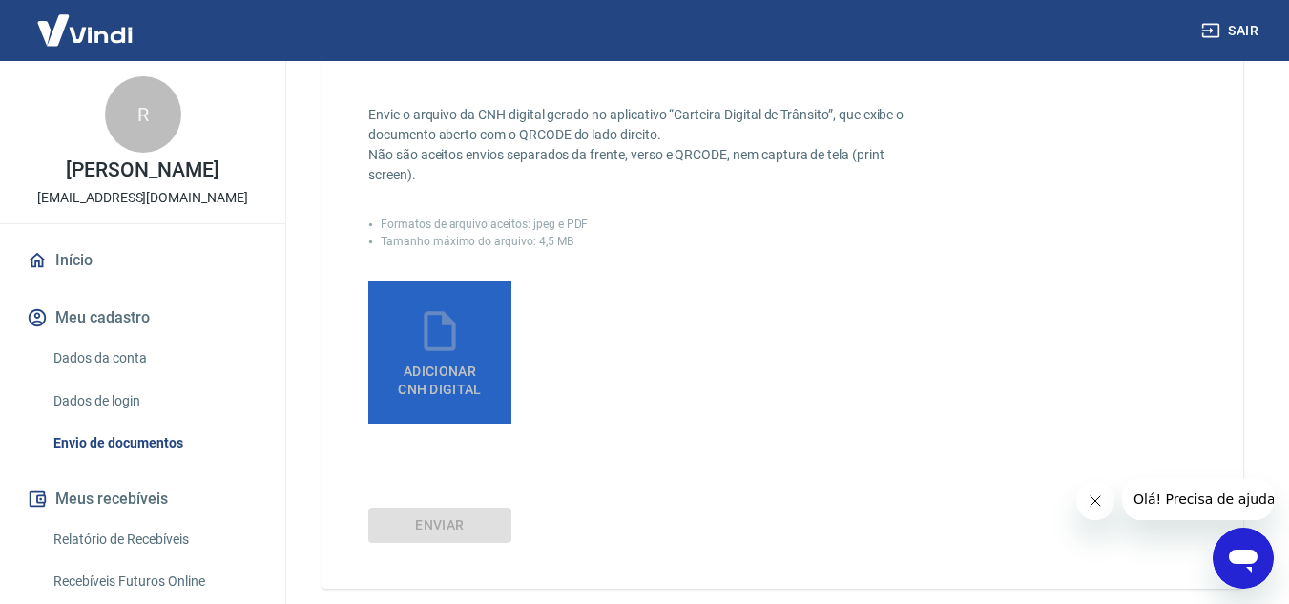
click at [439, 351] on icon at bounding box center [440, 331] width 48 height 48
click at [0, 0] on input "Adicionar CNH Digital" at bounding box center [0, 0] width 0 height 0
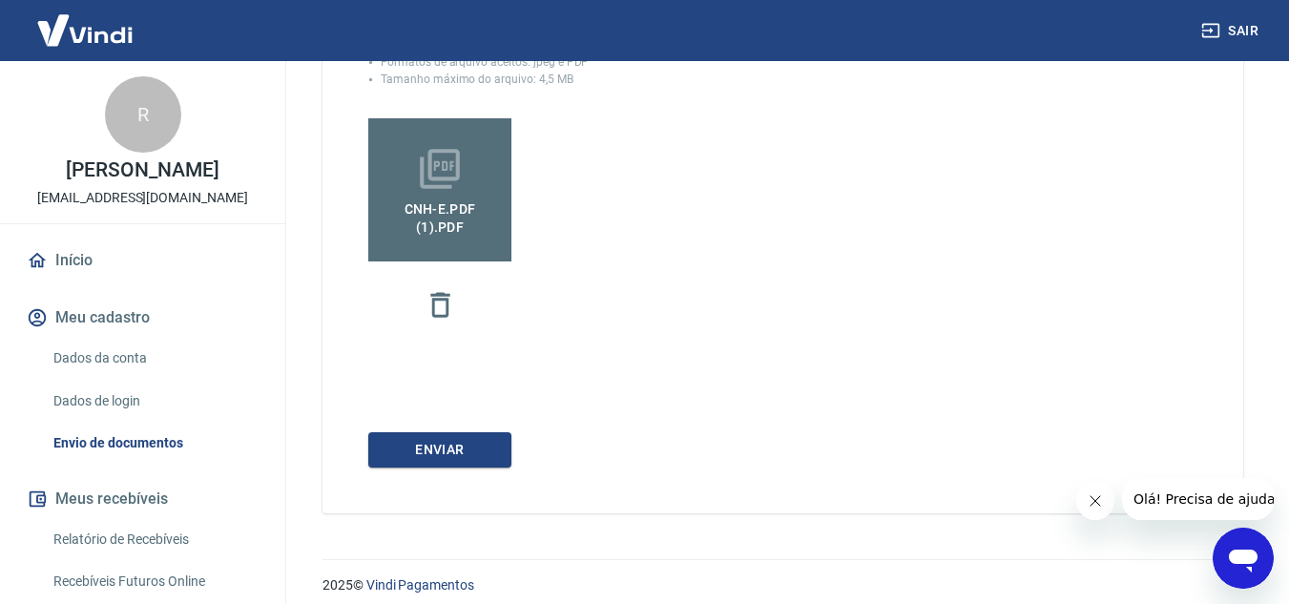
scroll to position [581, 0]
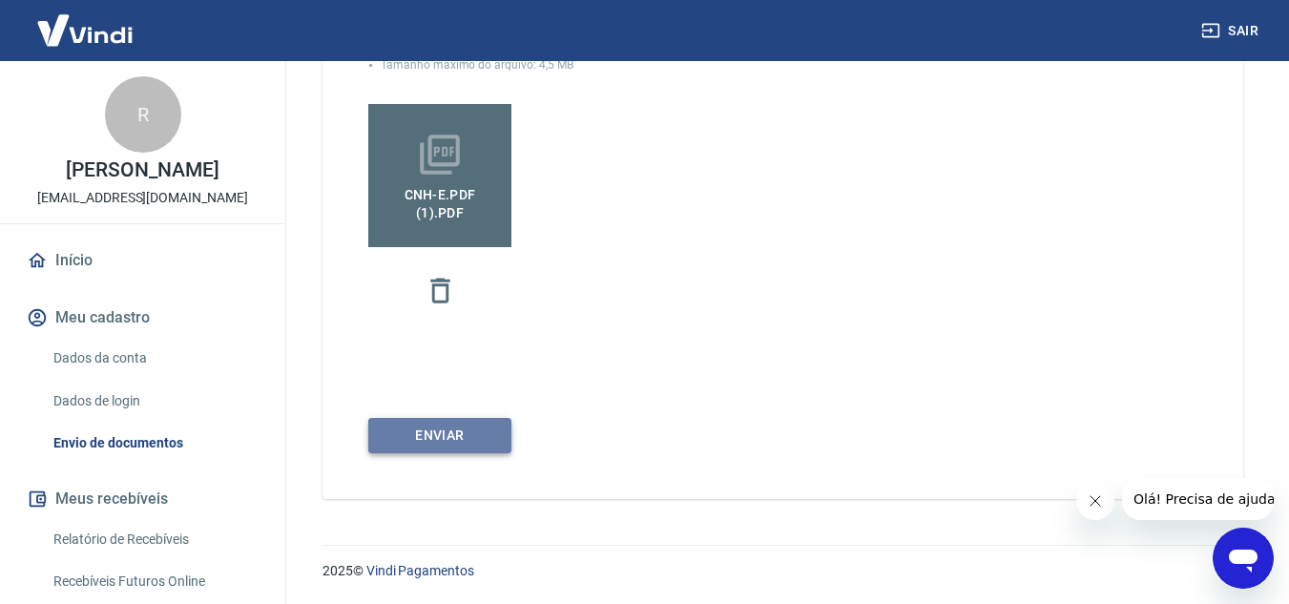
click at [426, 426] on button "Enviar" at bounding box center [439, 435] width 143 height 35
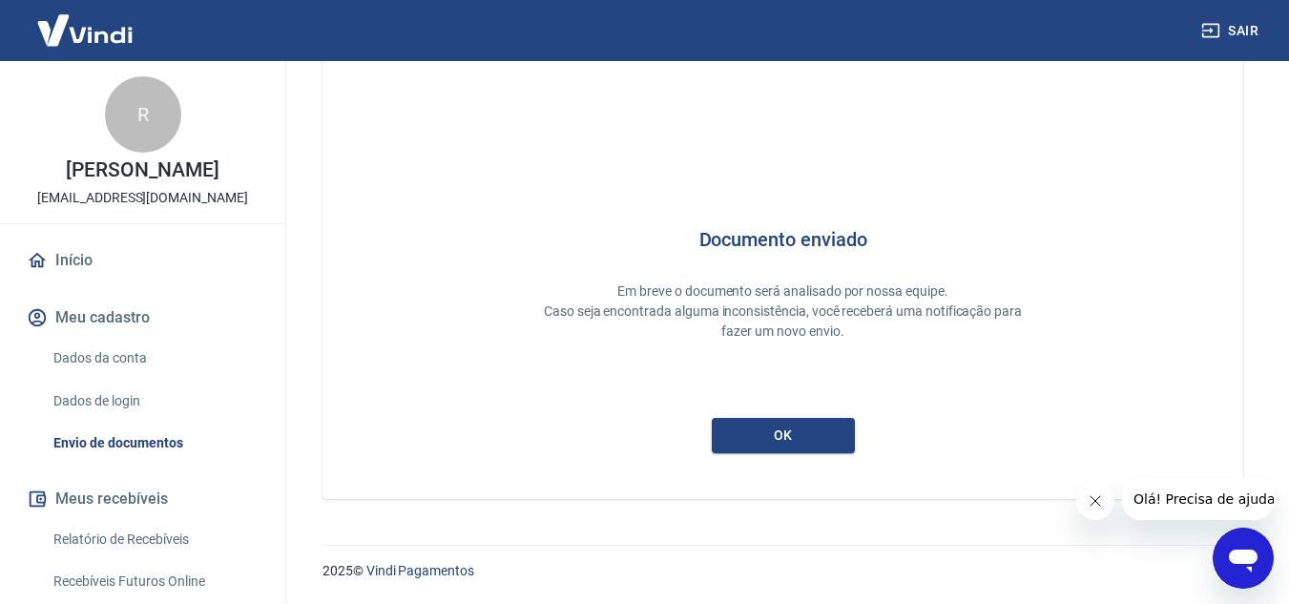
scroll to position [58, 0]
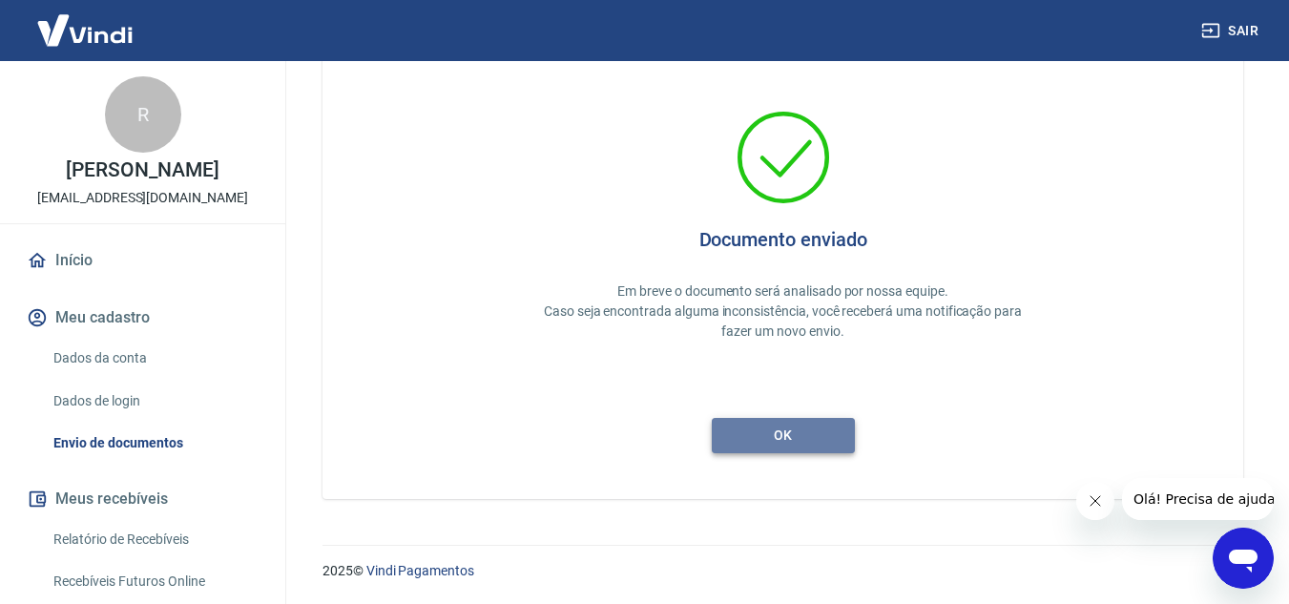
click at [760, 426] on button "ok" at bounding box center [783, 435] width 143 height 35
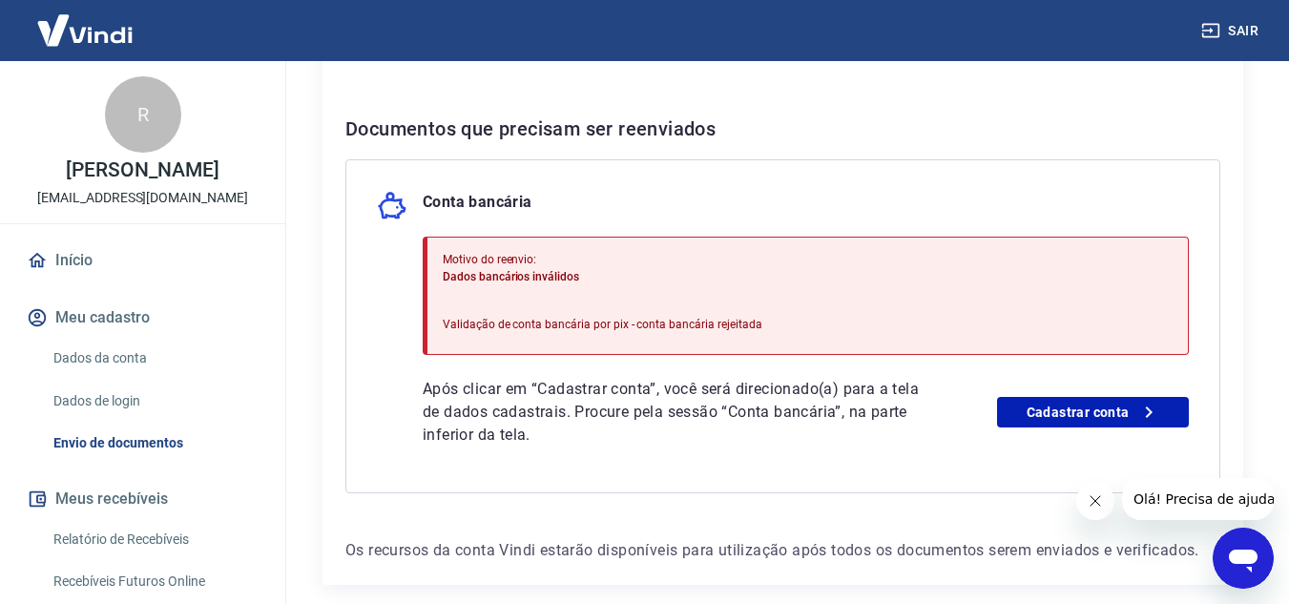
scroll to position [461, 0]
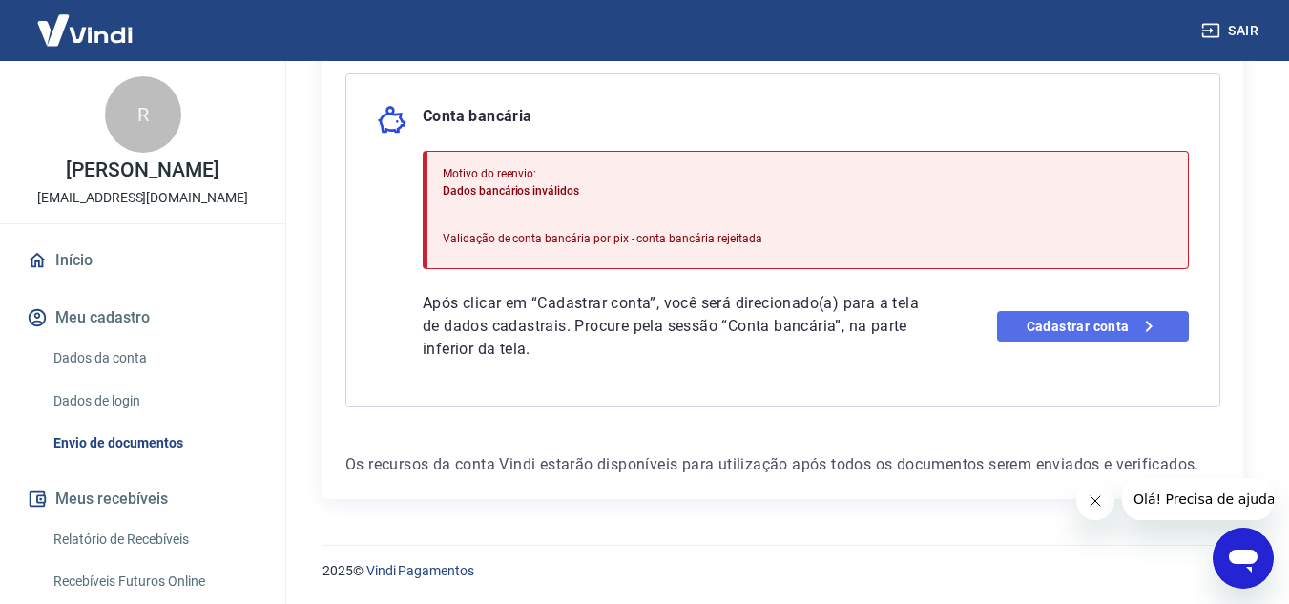
click at [1053, 330] on link "Cadastrar conta" at bounding box center [1093, 326] width 192 height 31
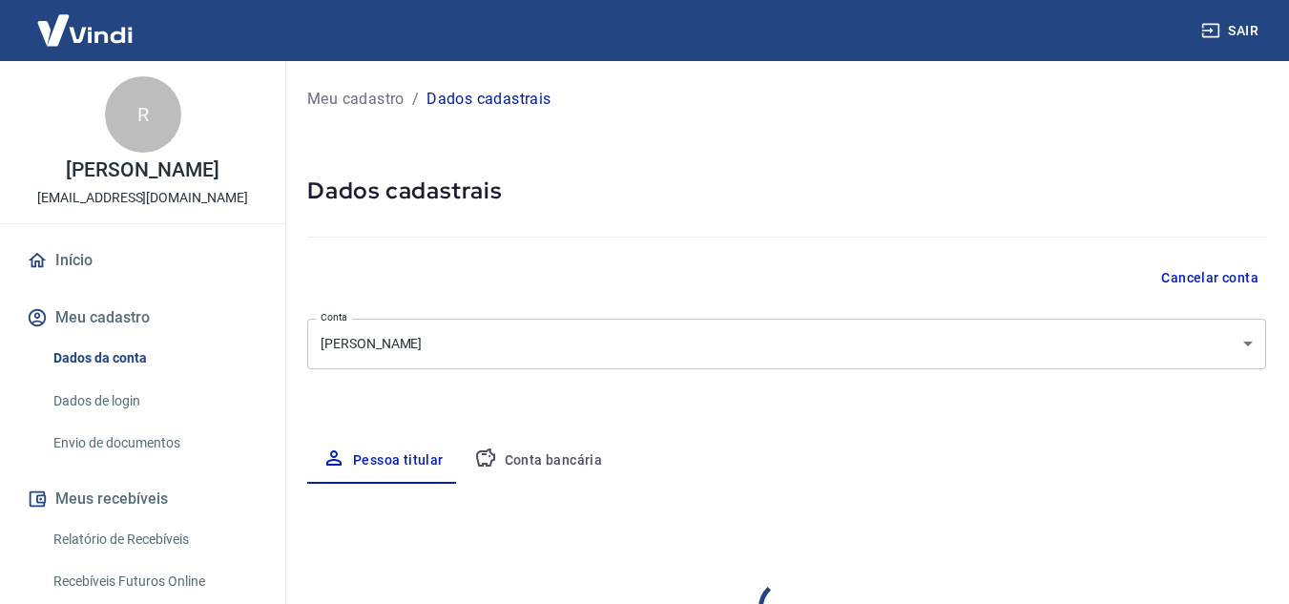
select select "SP"
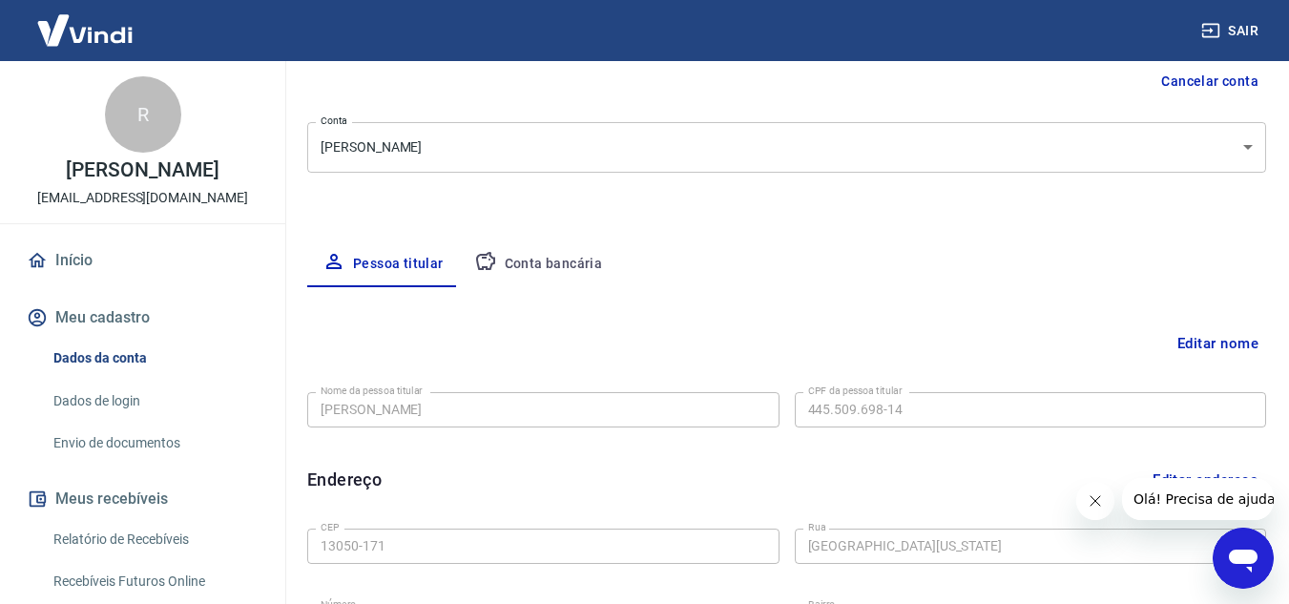
scroll to position [186, 0]
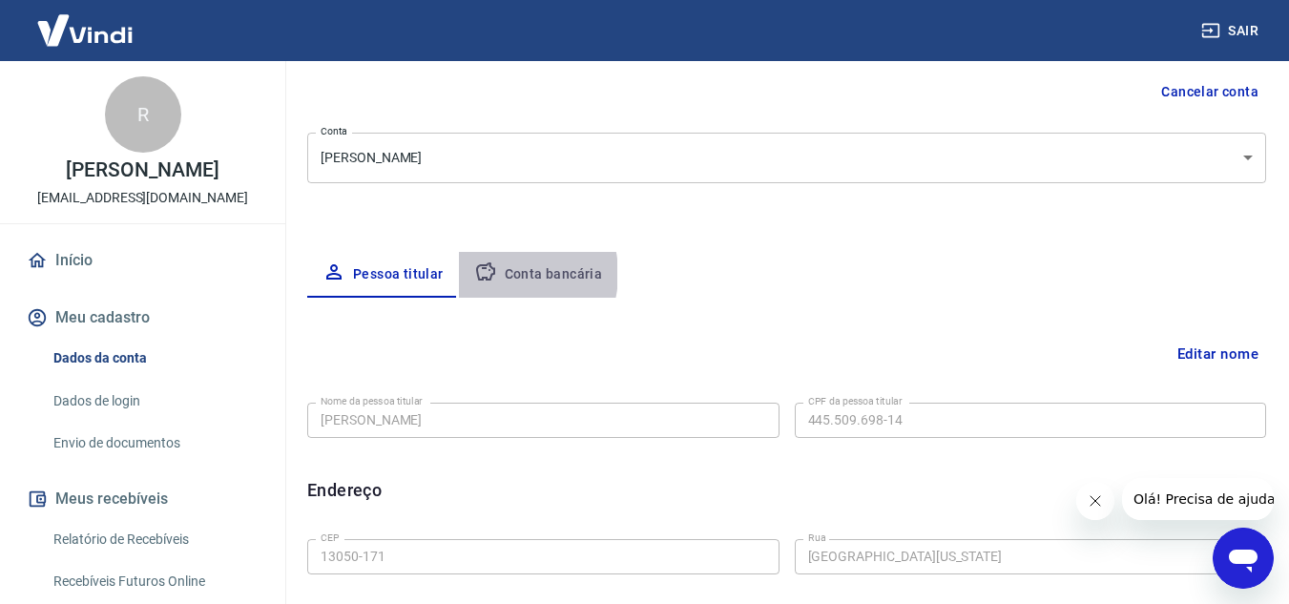
click at [503, 274] on button "Conta bancária" at bounding box center [538, 275] width 159 height 46
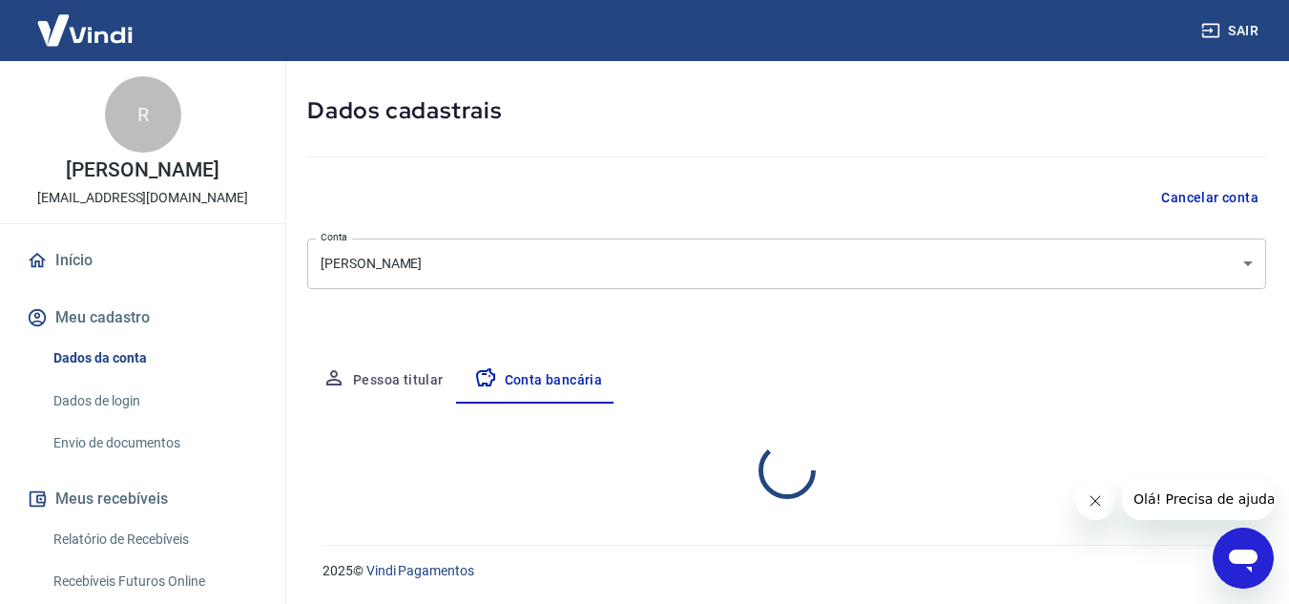
select select "1"
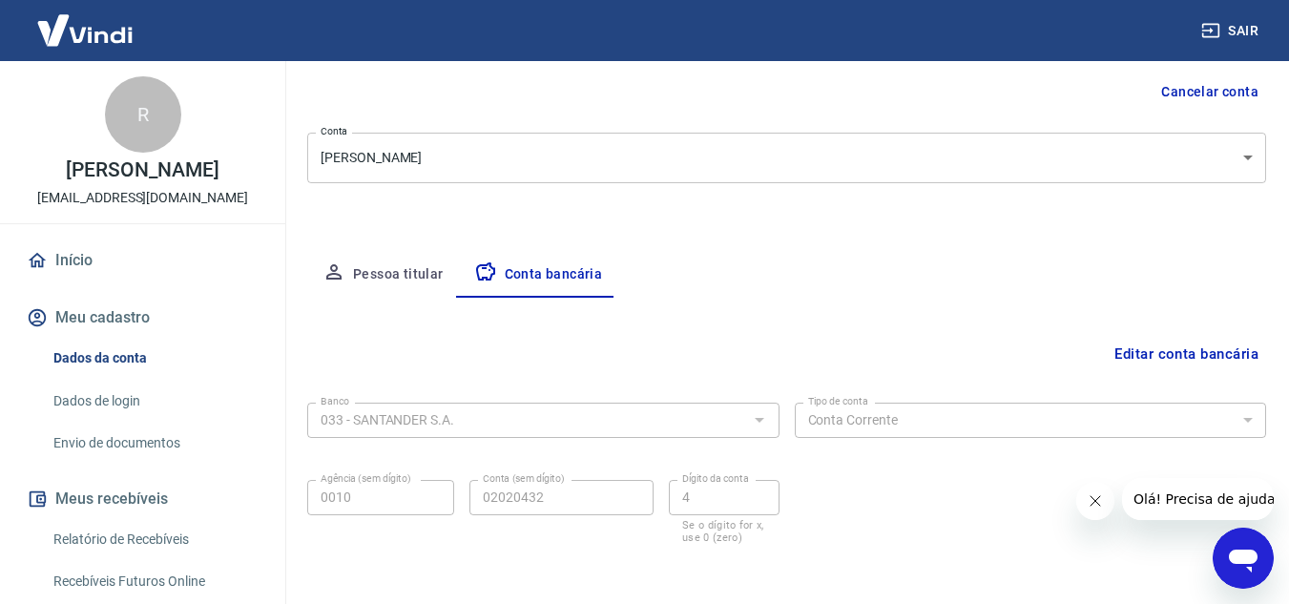
scroll to position [265, 0]
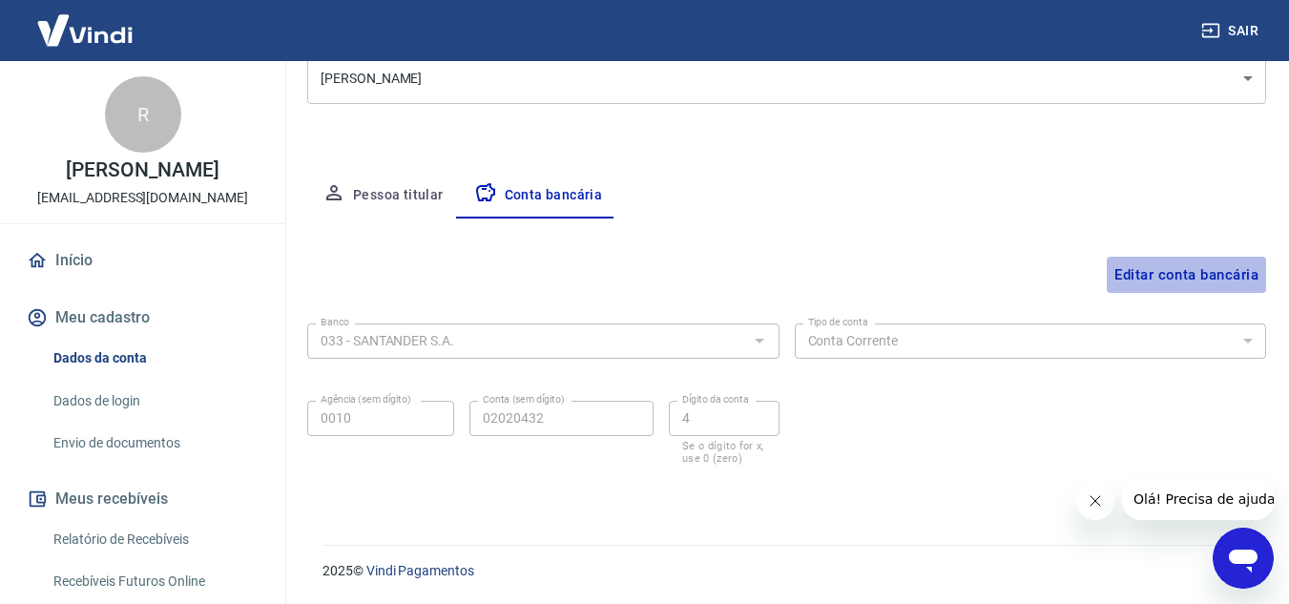
click at [1133, 262] on button "Editar conta bancária" at bounding box center [1186, 275] width 159 height 36
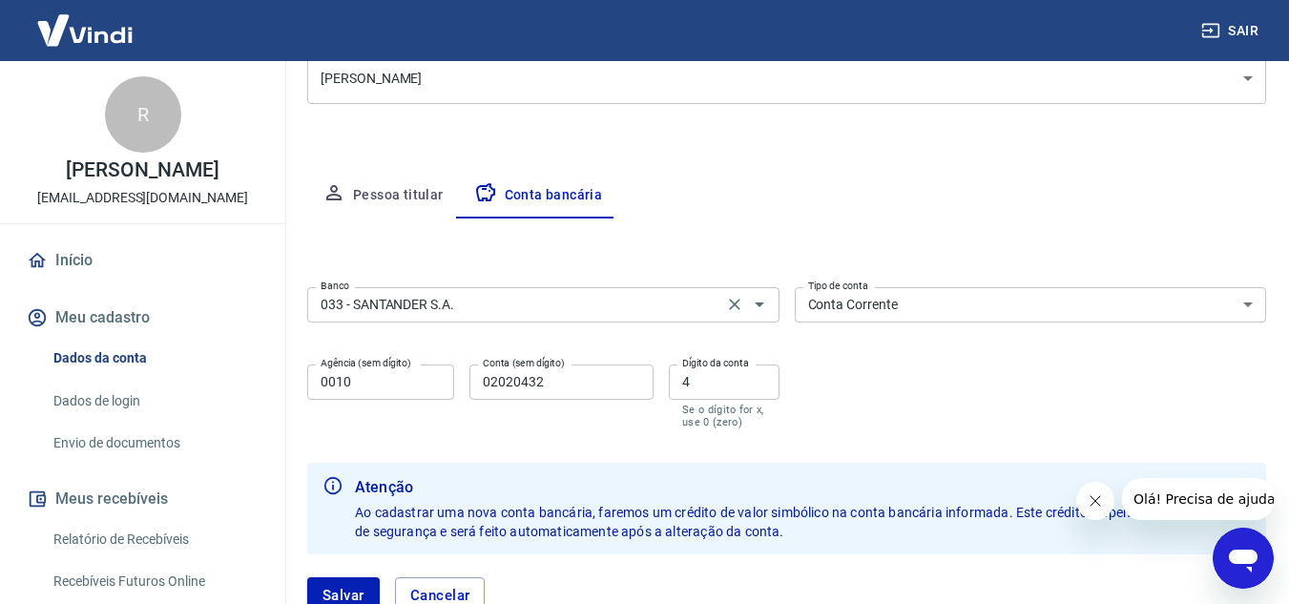
click at [438, 310] on input "033 - SANTANDER S.A." at bounding box center [515, 305] width 405 height 24
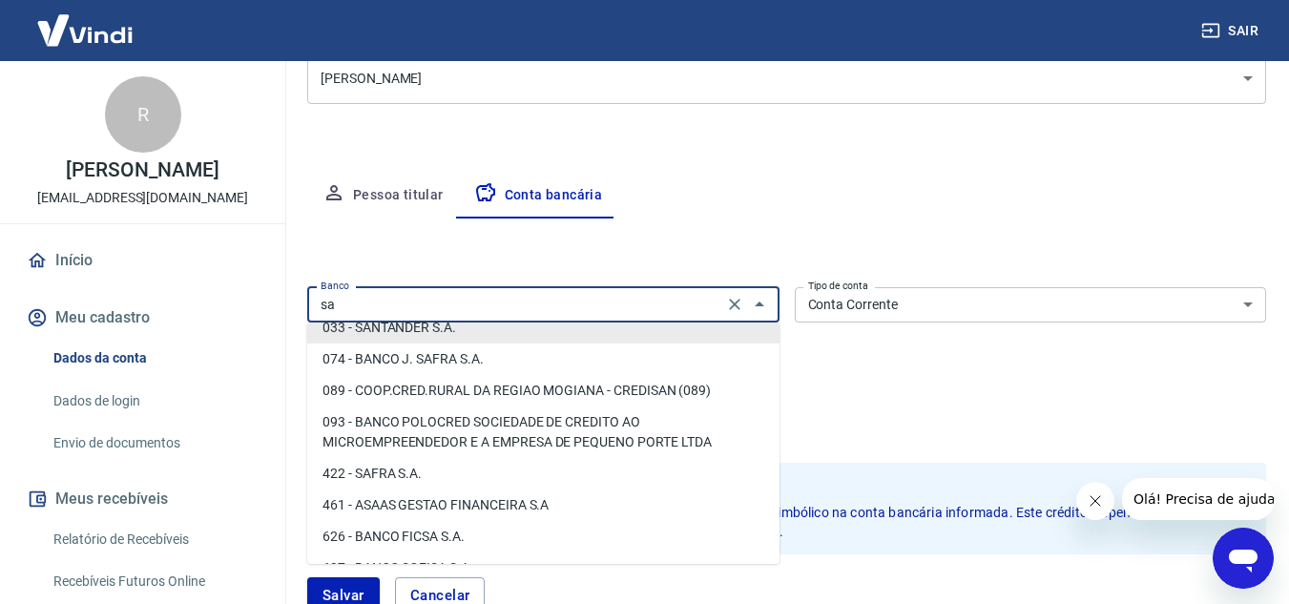
scroll to position [0, 0]
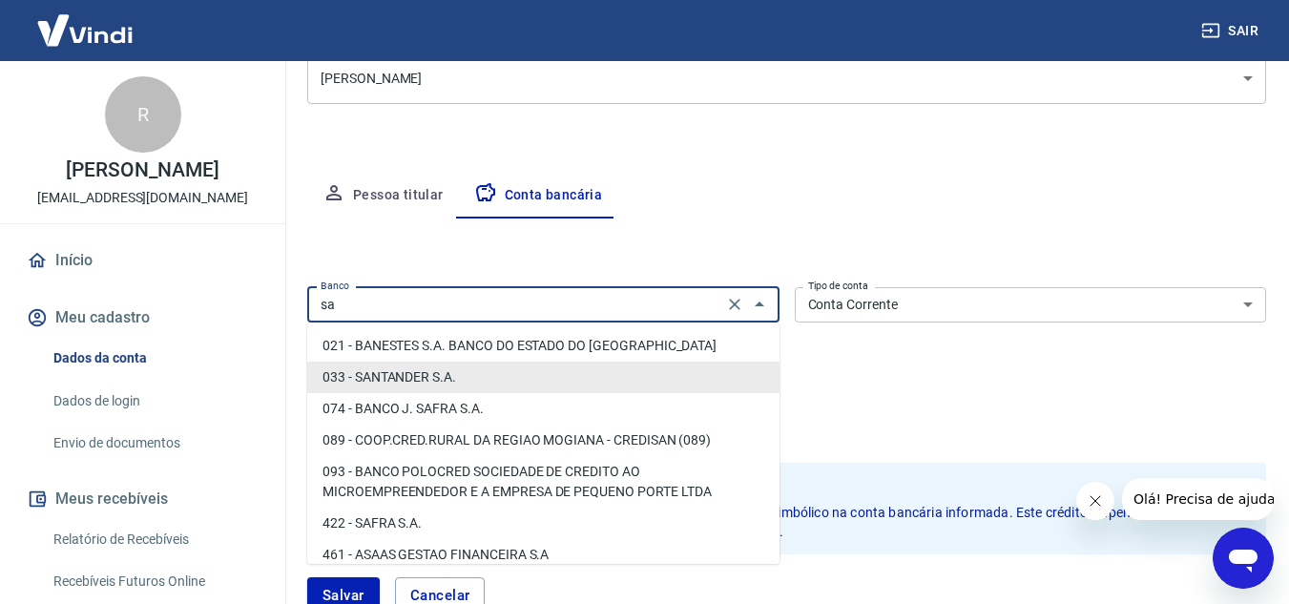
type input "s"
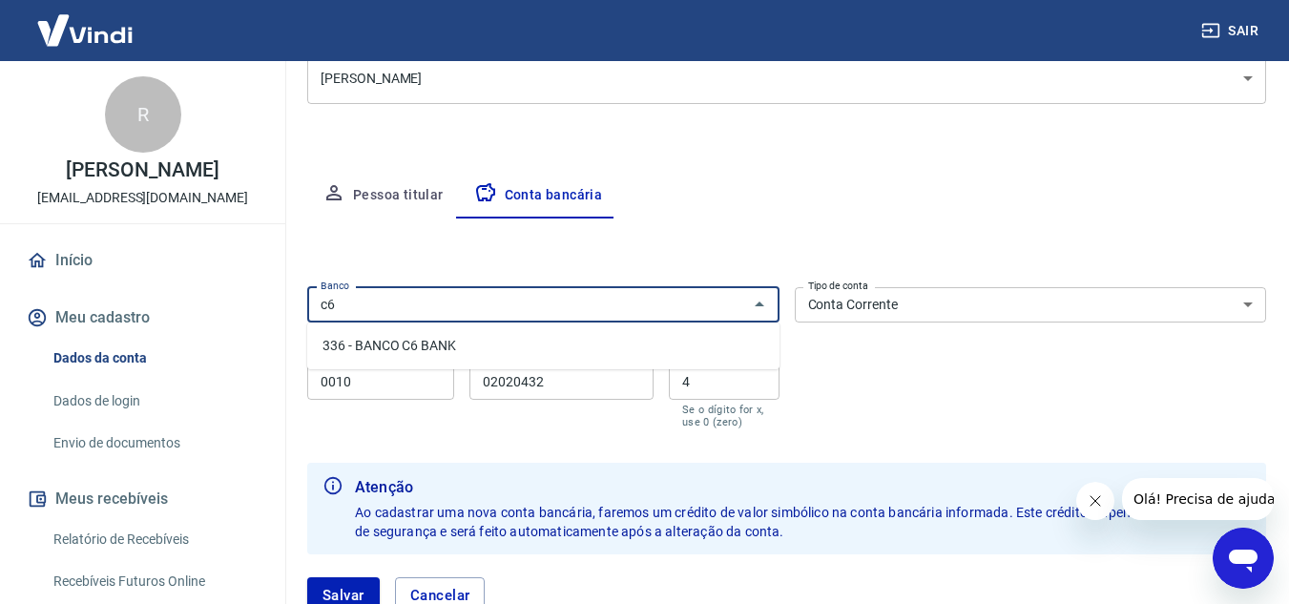
click at [409, 347] on li "336 - BANCO C6 BANK" at bounding box center [543, 345] width 472 height 31
type input "336 - BANCO C6 BANK"
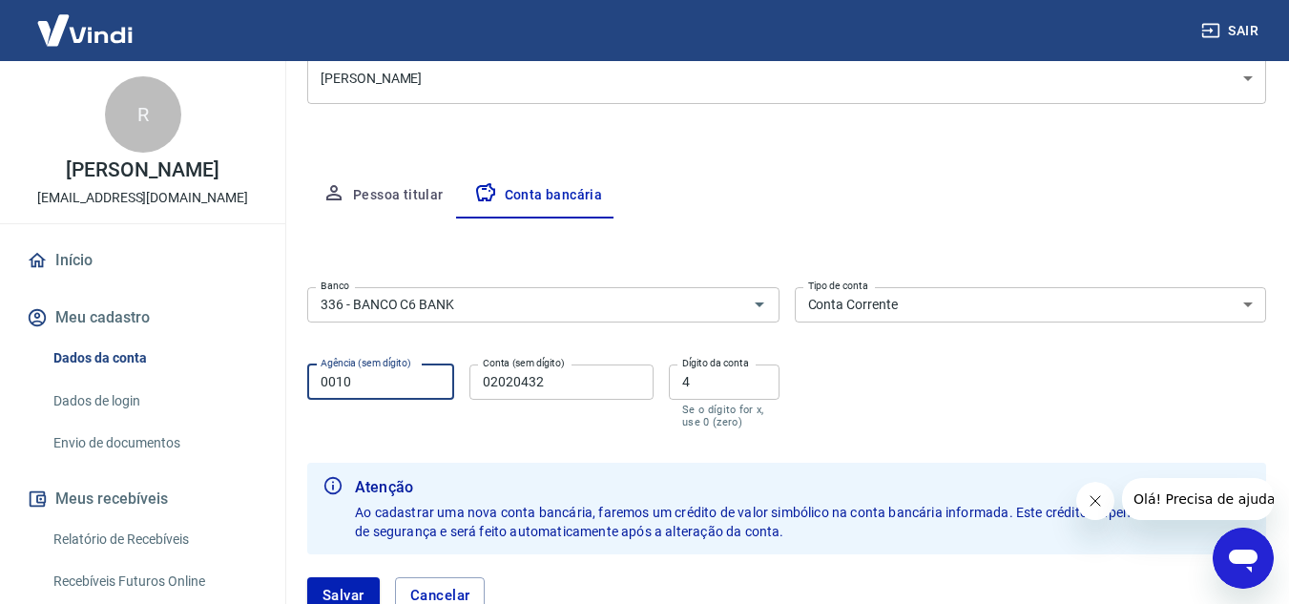
click at [364, 385] on input "0010" at bounding box center [380, 381] width 147 height 35
type input "0001"
type input "8783623"
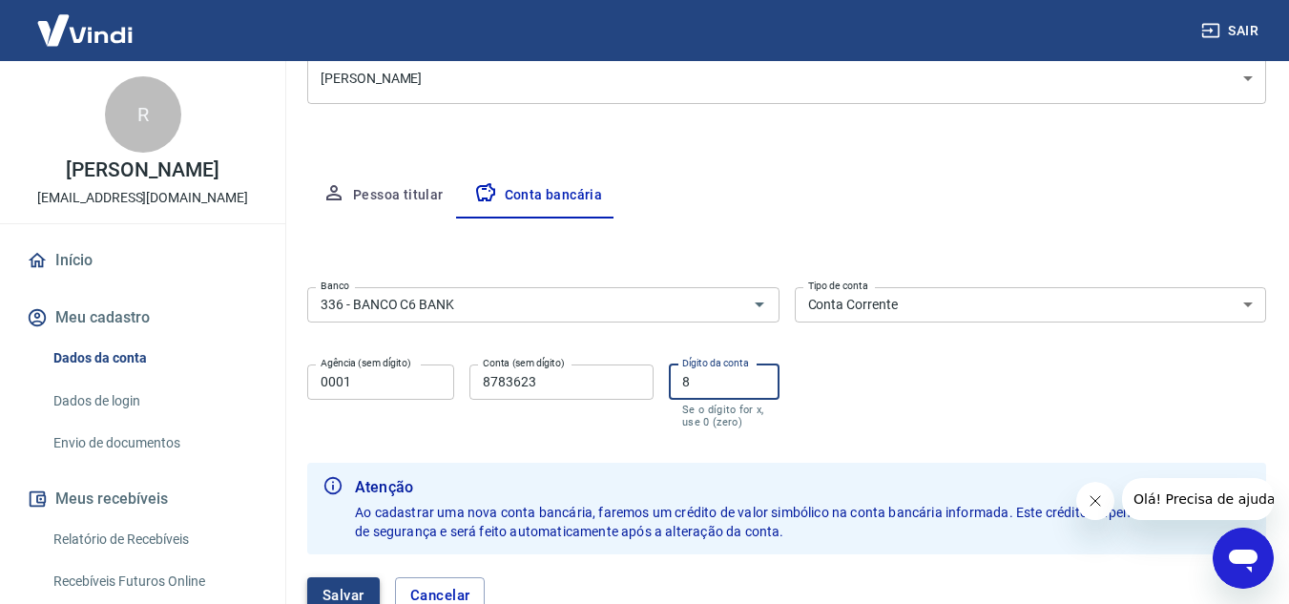
type input "8"
click at [328, 584] on button "Salvar" at bounding box center [343, 595] width 73 height 36
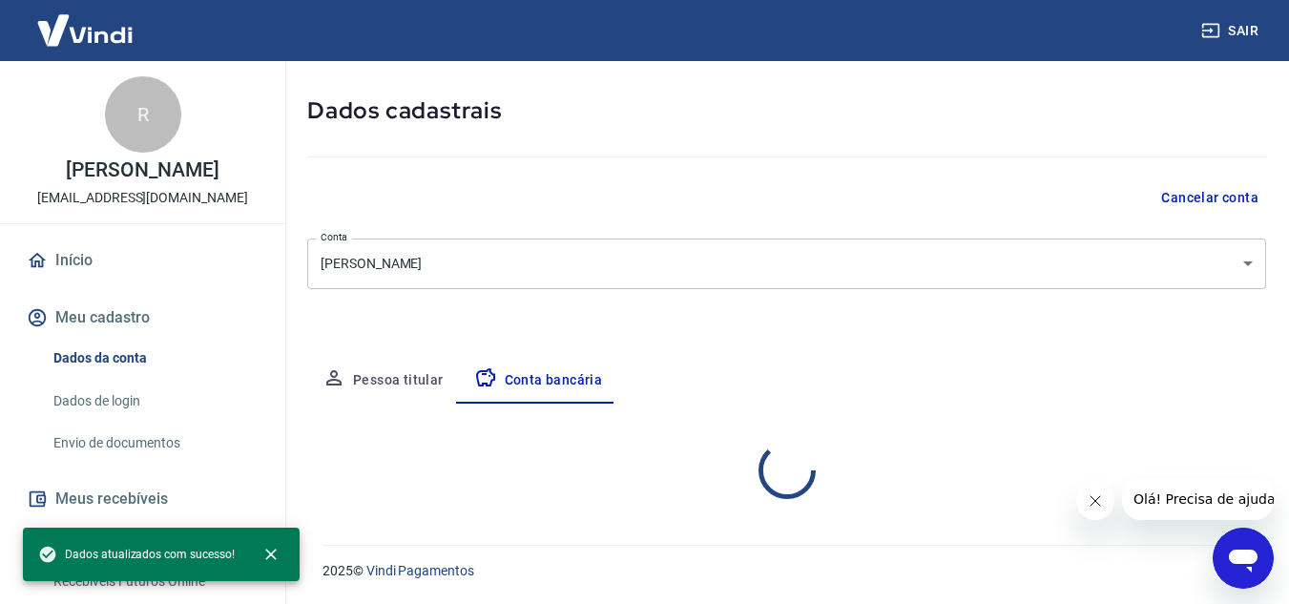
select select "1"
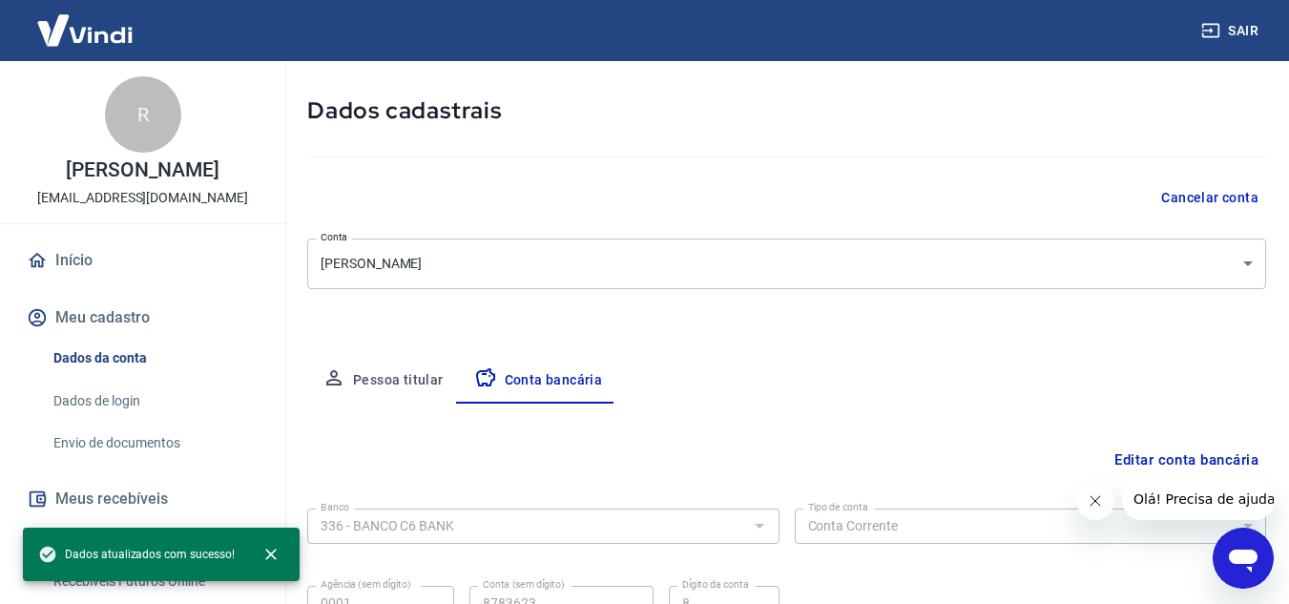
scroll to position [265, 0]
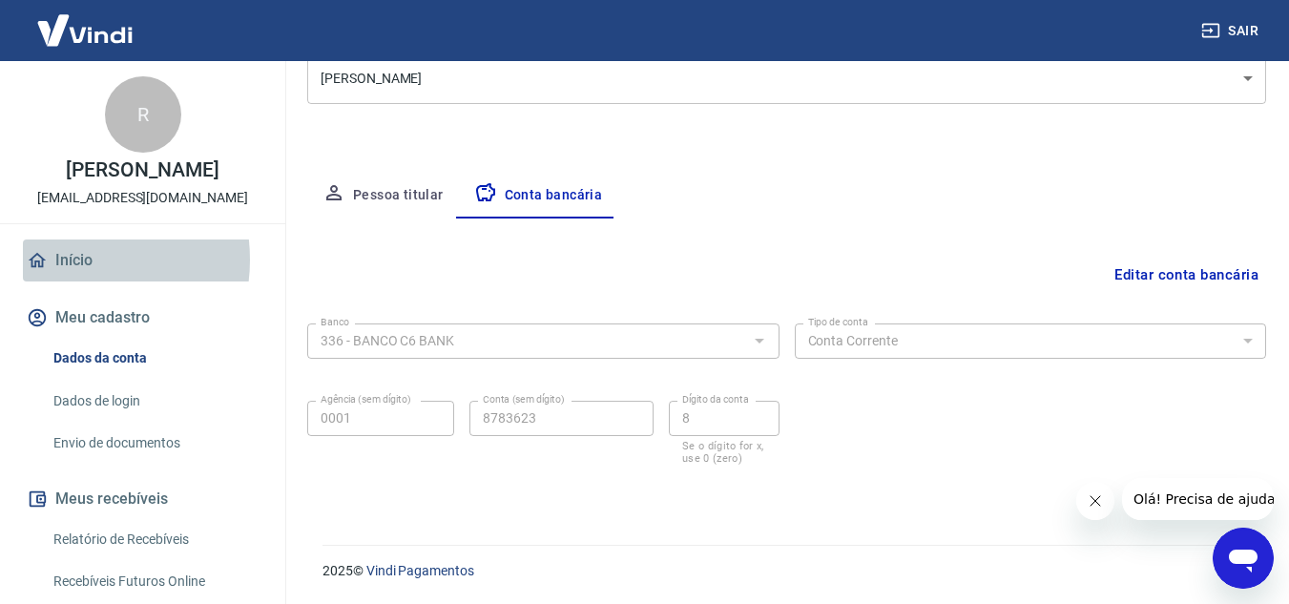
click at [65, 260] on link "Início" at bounding box center [142, 260] width 239 height 42
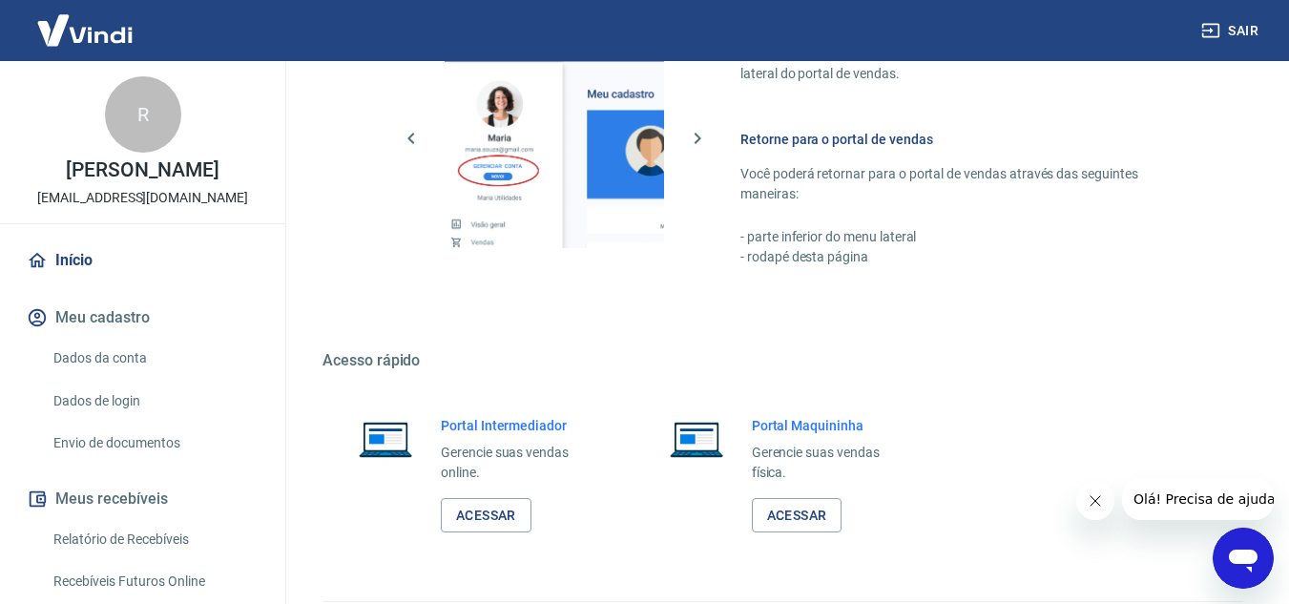
scroll to position [1159, 0]
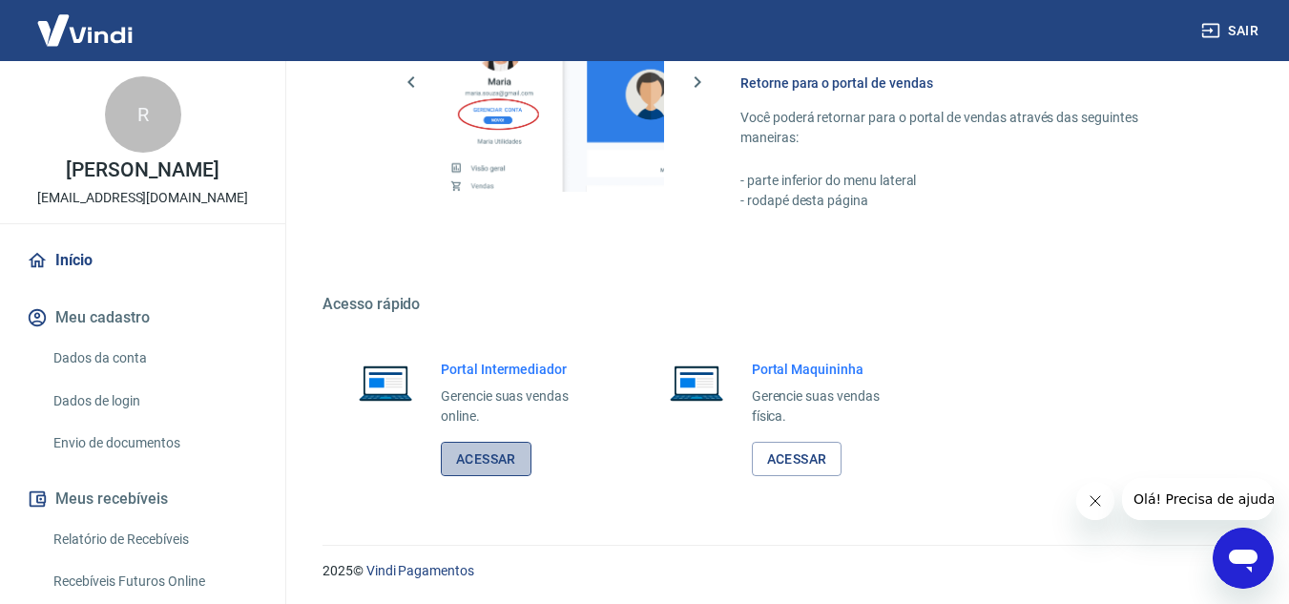
click at [508, 447] on link "Acessar" at bounding box center [486, 459] width 91 height 35
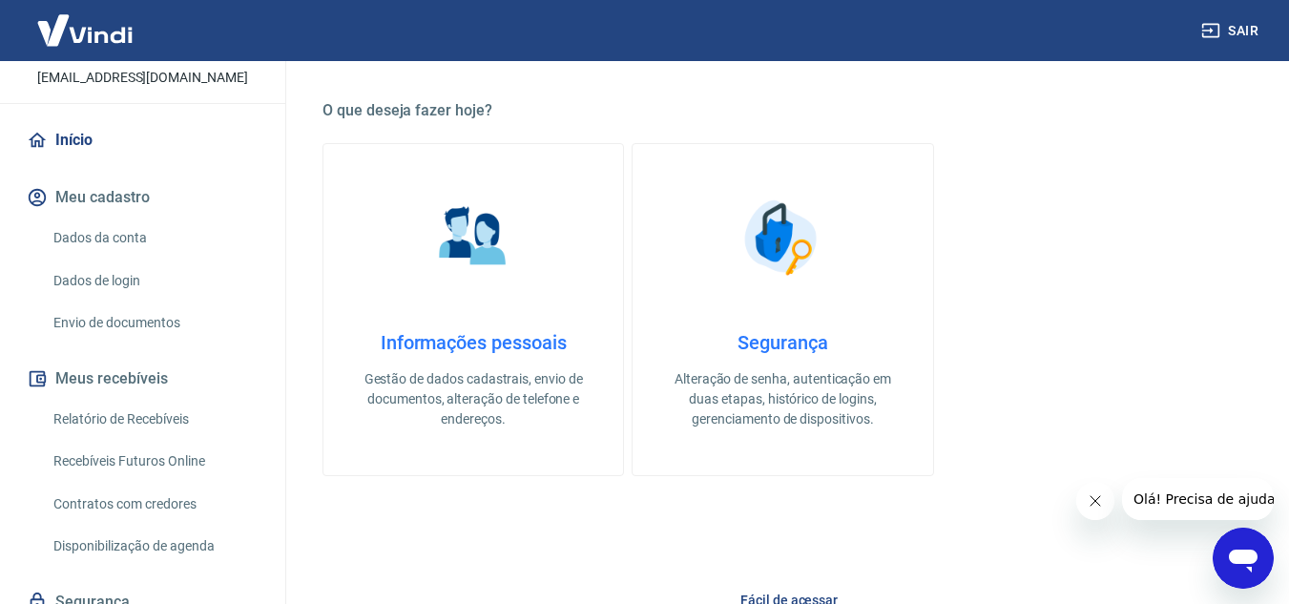
scroll to position [197, 0]
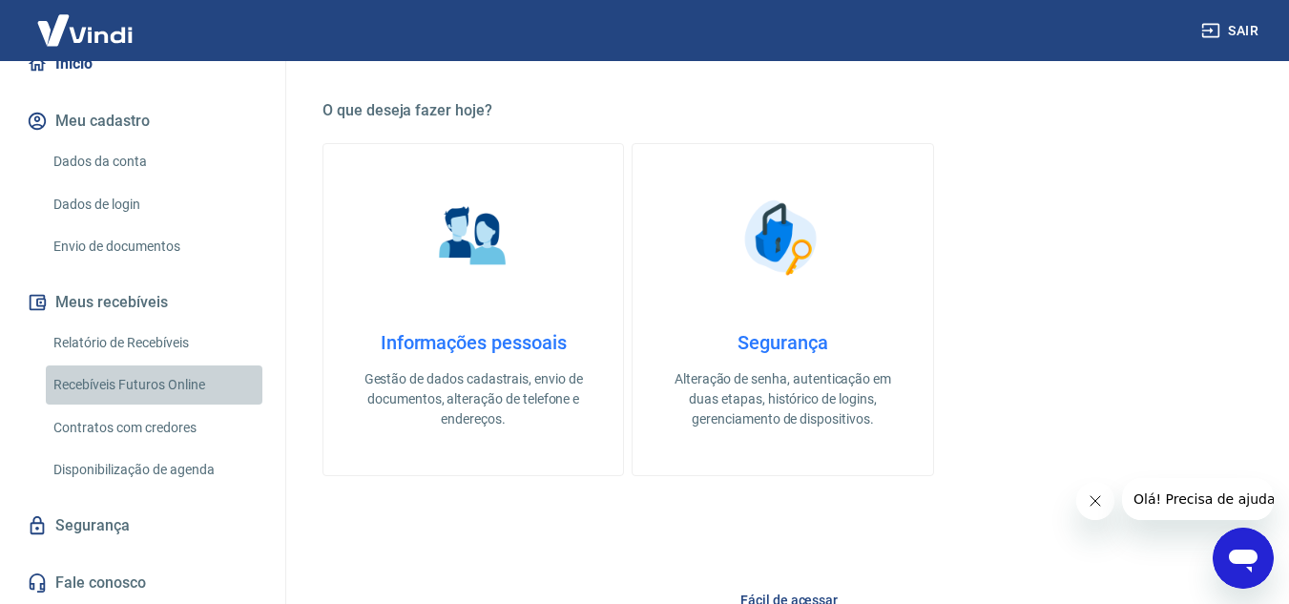
click at [197, 375] on link "Recebíveis Futuros Online" at bounding box center [154, 384] width 217 height 39
